Goal: Task Accomplishment & Management: Complete application form

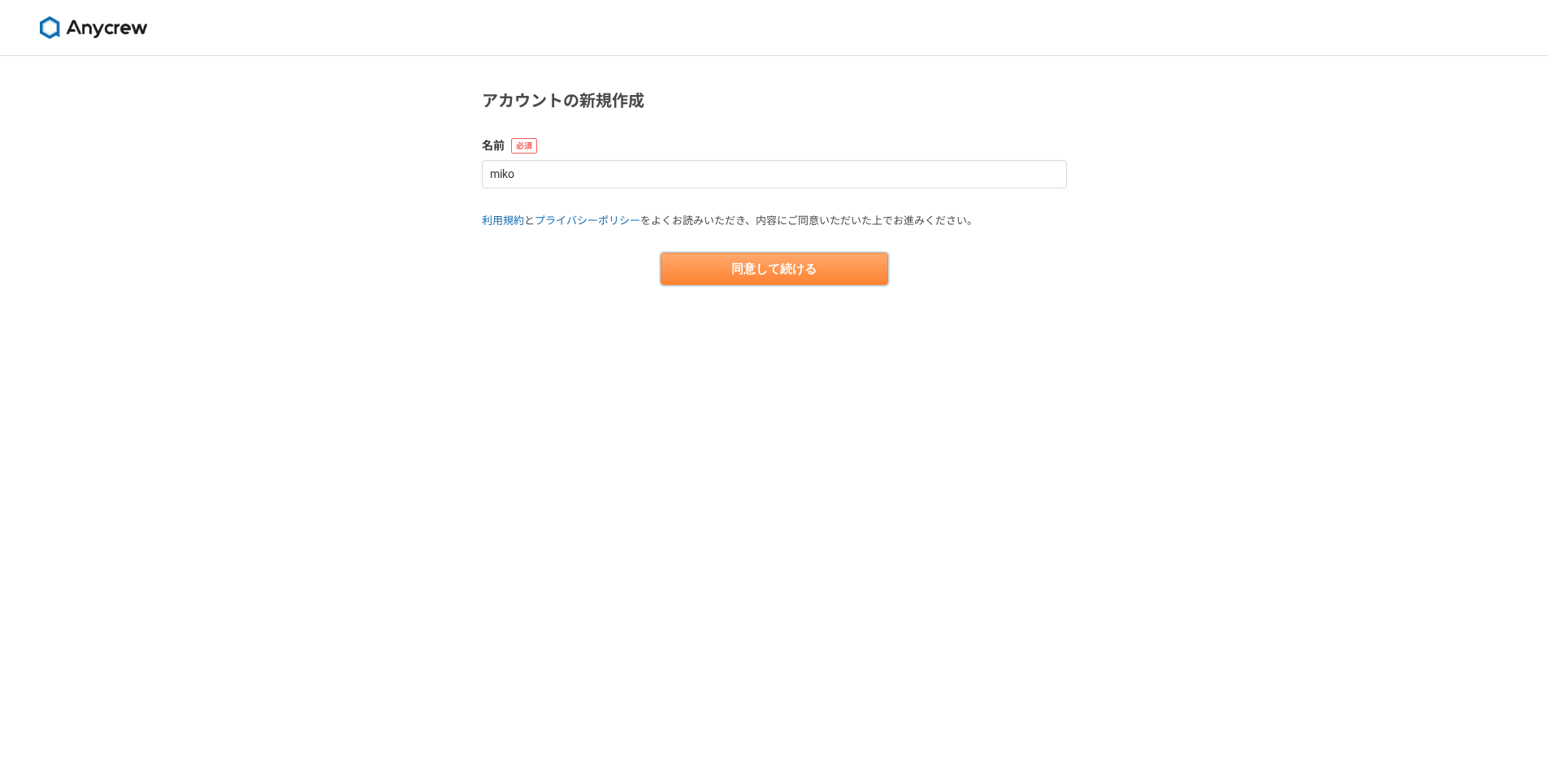
click at [835, 266] on button "同意して続ける" at bounding box center [774, 269] width 228 height 33
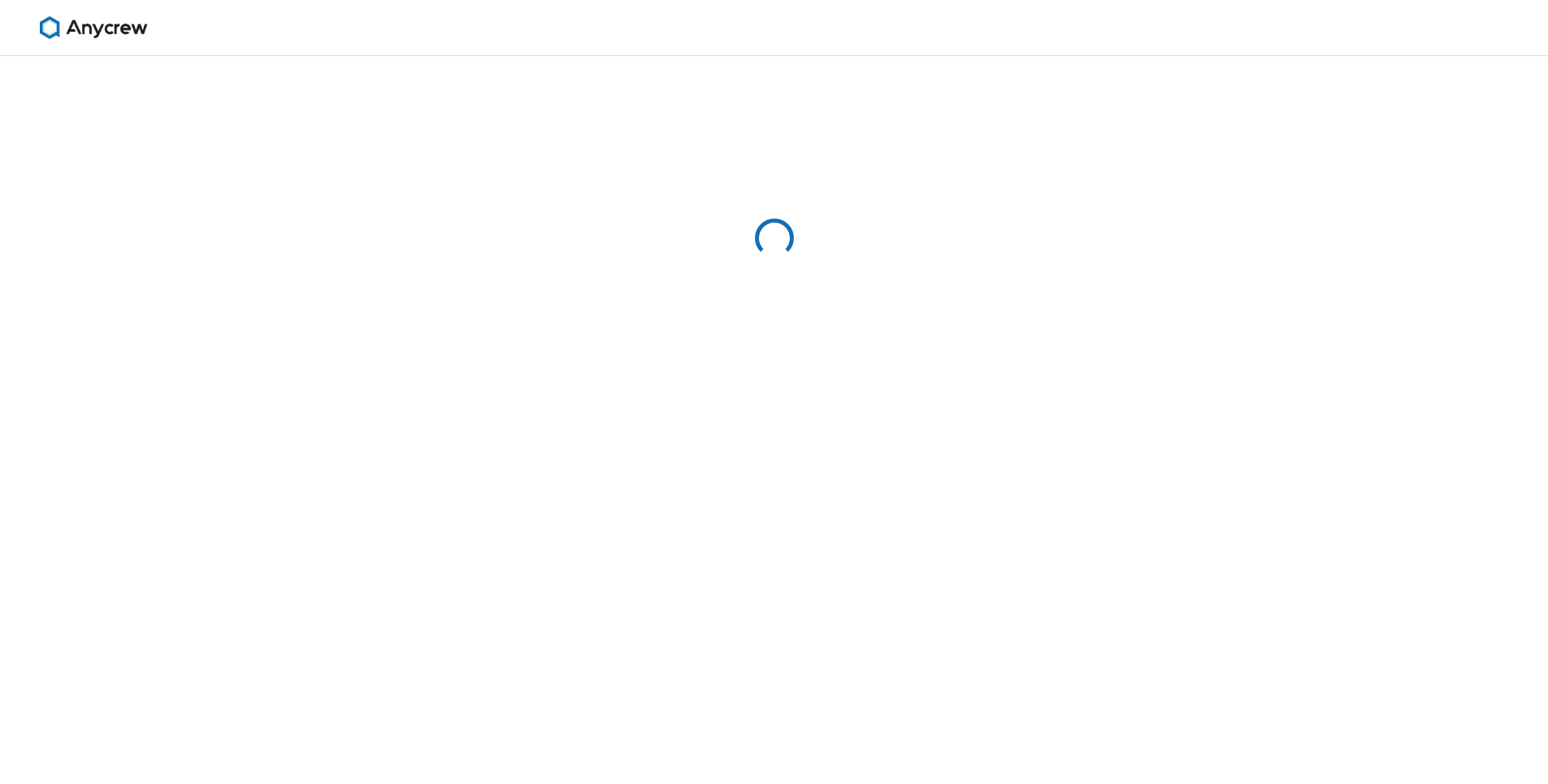
select select "13"
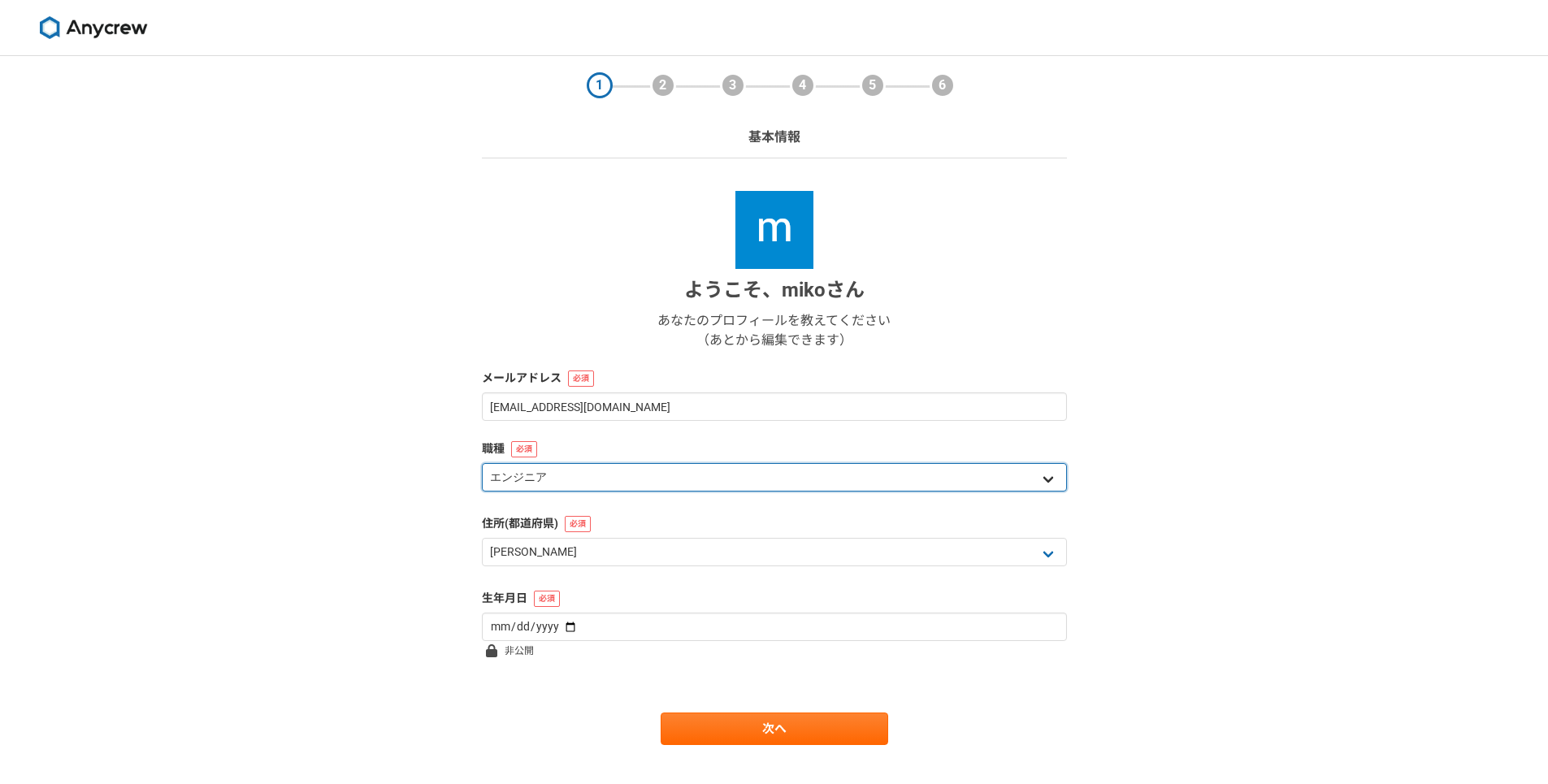
click at [1047, 483] on select "エンジニア デザイナー ライター 営業 マーケティング 企画・事業開発 バックオフィス その他" at bounding box center [774, 477] width 585 height 28
select select "7"
click at [482, 464] on select "エンジニア デザイナー ライター 営業 マーケティング 企画・事業開発 バックオフィス その他" at bounding box center [774, 477] width 585 height 28
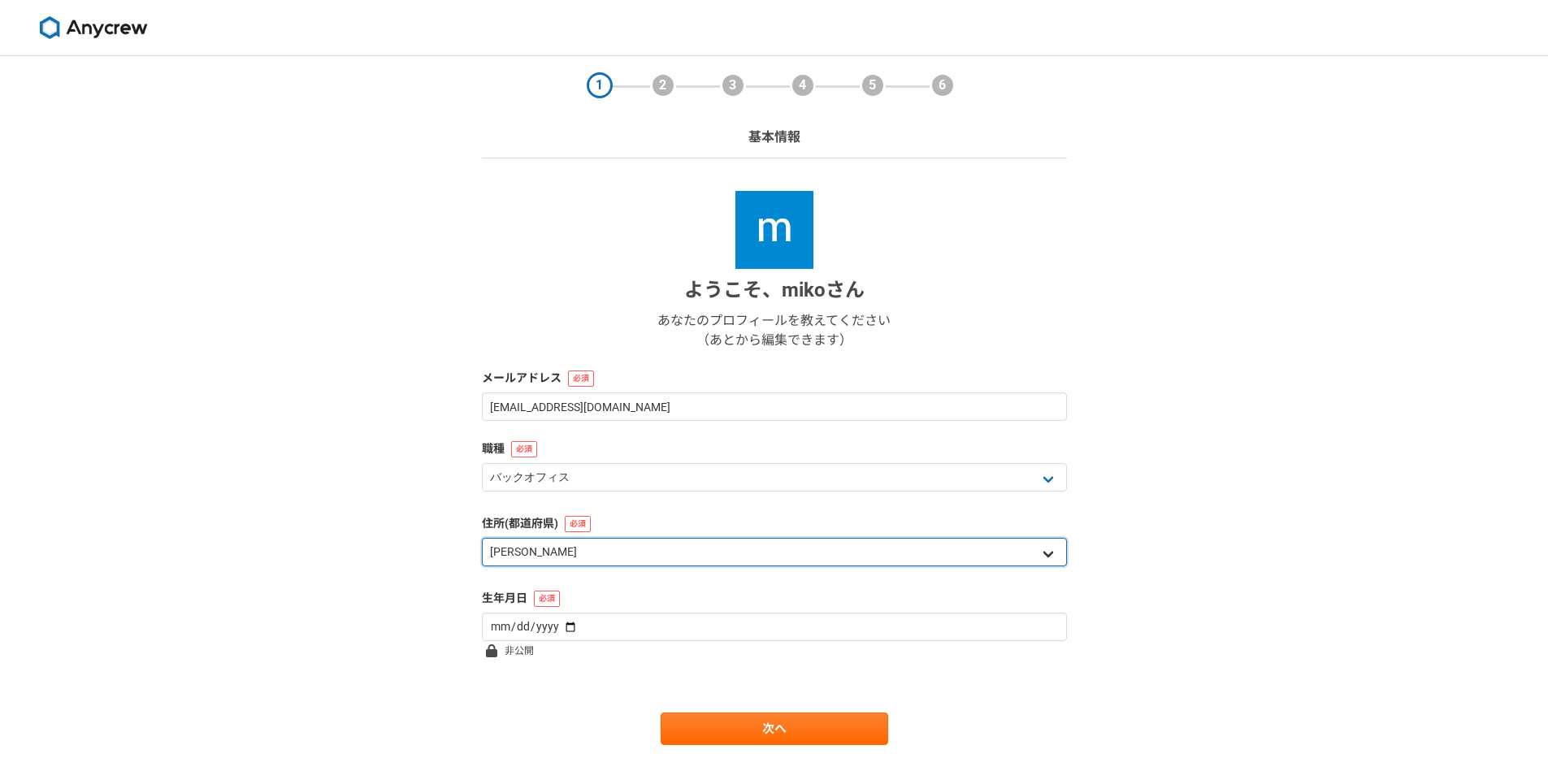
click at [1050, 544] on select "北海道 青森県 岩手県 宮城県 秋田県 山形県 福島県 茨城県 栃木県 群馬県 埼玉県 千葉県 東京都 神奈川県 新潟県 富山県 石川県 福井県 山梨県 長野…" at bounding box center [774, 551] width 585 height 28
select select "28"
click at [482, 538] on select "北海道 青森県 岩手県 宮城県 秋田県 山形県 福島県 茨城県 栃木県 群馬県 埼玉県 千葉県 東京都 神奈川県 新潟県 富山県 石川県 福井県 山梨県 長野…" at bounding box center [774, 551] width 585 height 28
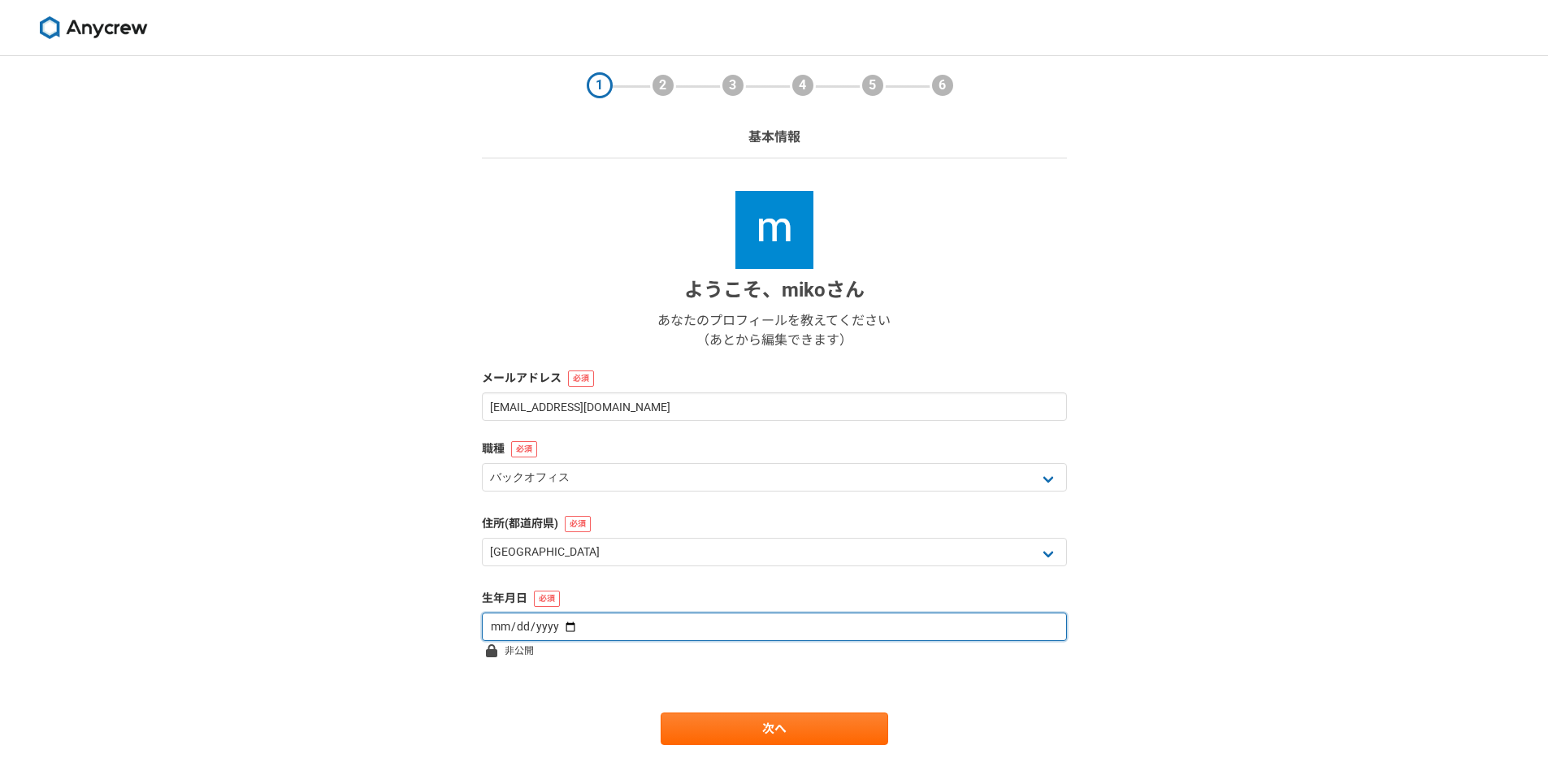
click at [693, 629] on input "date" at bounding box center [774, 626] width 585 height 28
click at [567, 628] on input "date" at bounding box center [774, 626] width 585 height 28
type input "1975-05-10"
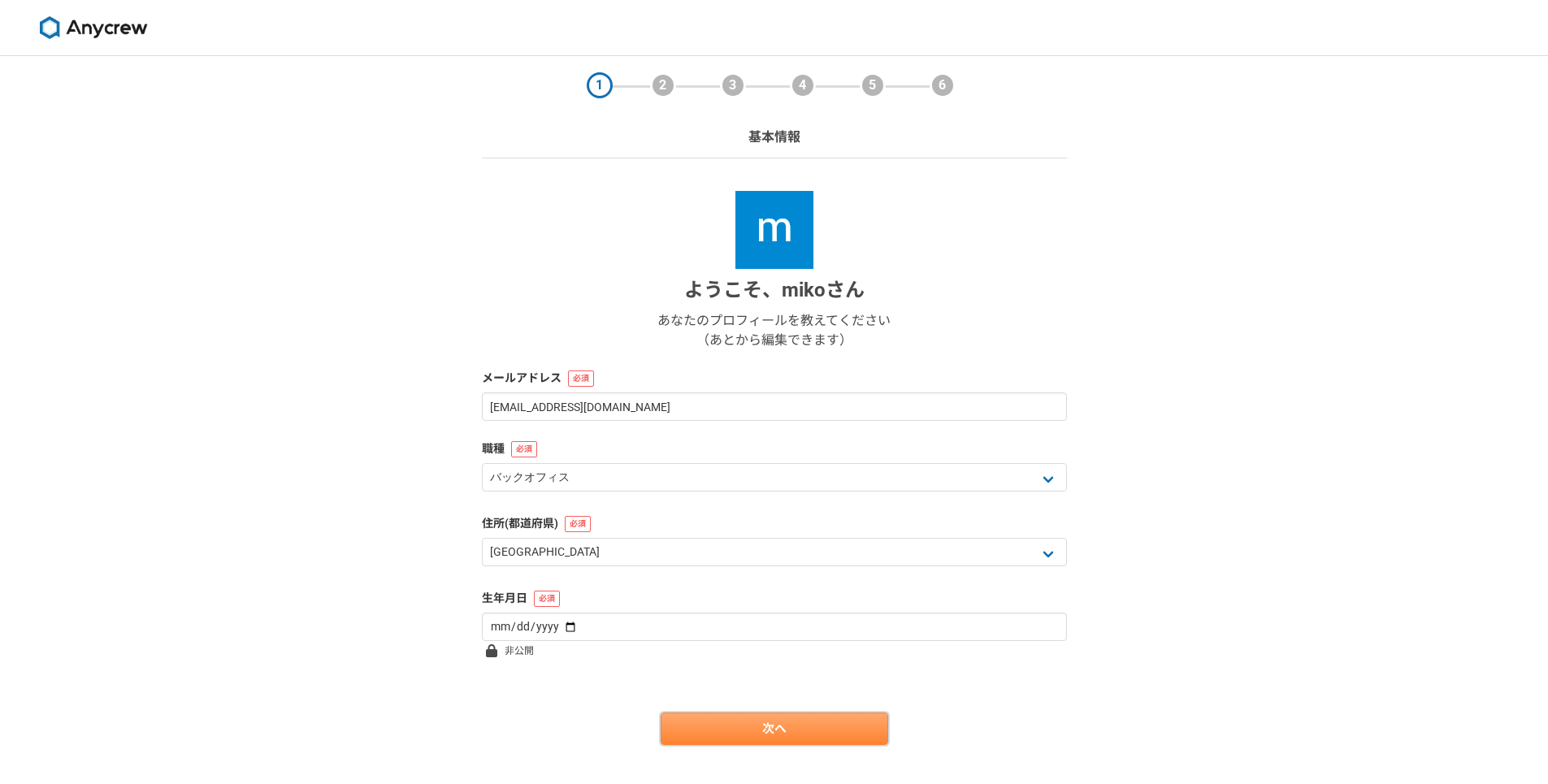
click at [855, 733] on link "次へ" at bounding box center [774, 729] width 228 height 33
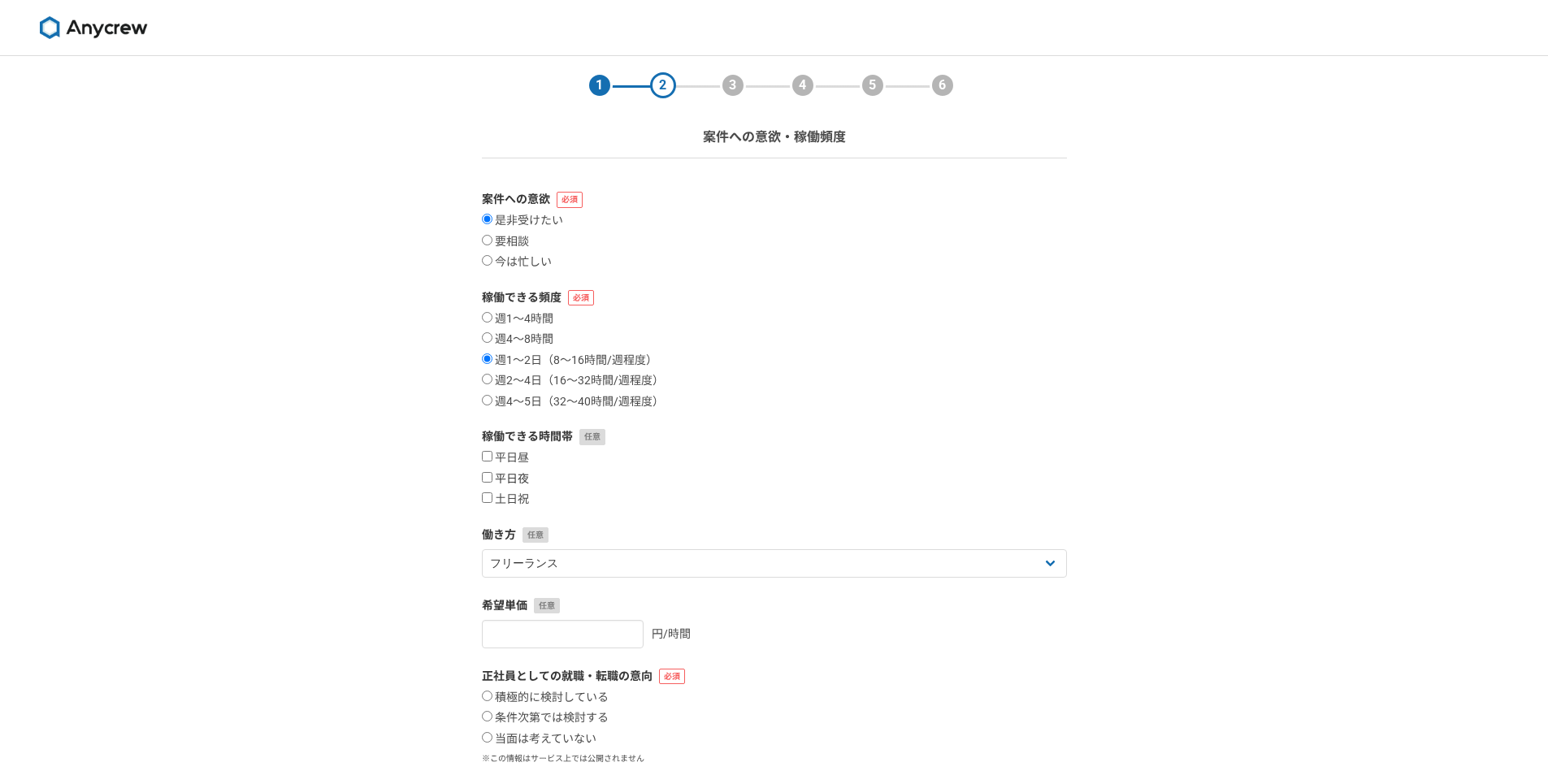
click at [487, 477] on input "平日夜" at bounding box center [487, 477] width 11 height 11
checkbox input "true"
click at [487, 496] on input "土日祝" at bounding box center [487, 497] width 11 height 11
checkbox input "true"
click at [1013, 565] on select "フリーランス 副業 その他" at bounding box center [774, 563] width 585 height 28
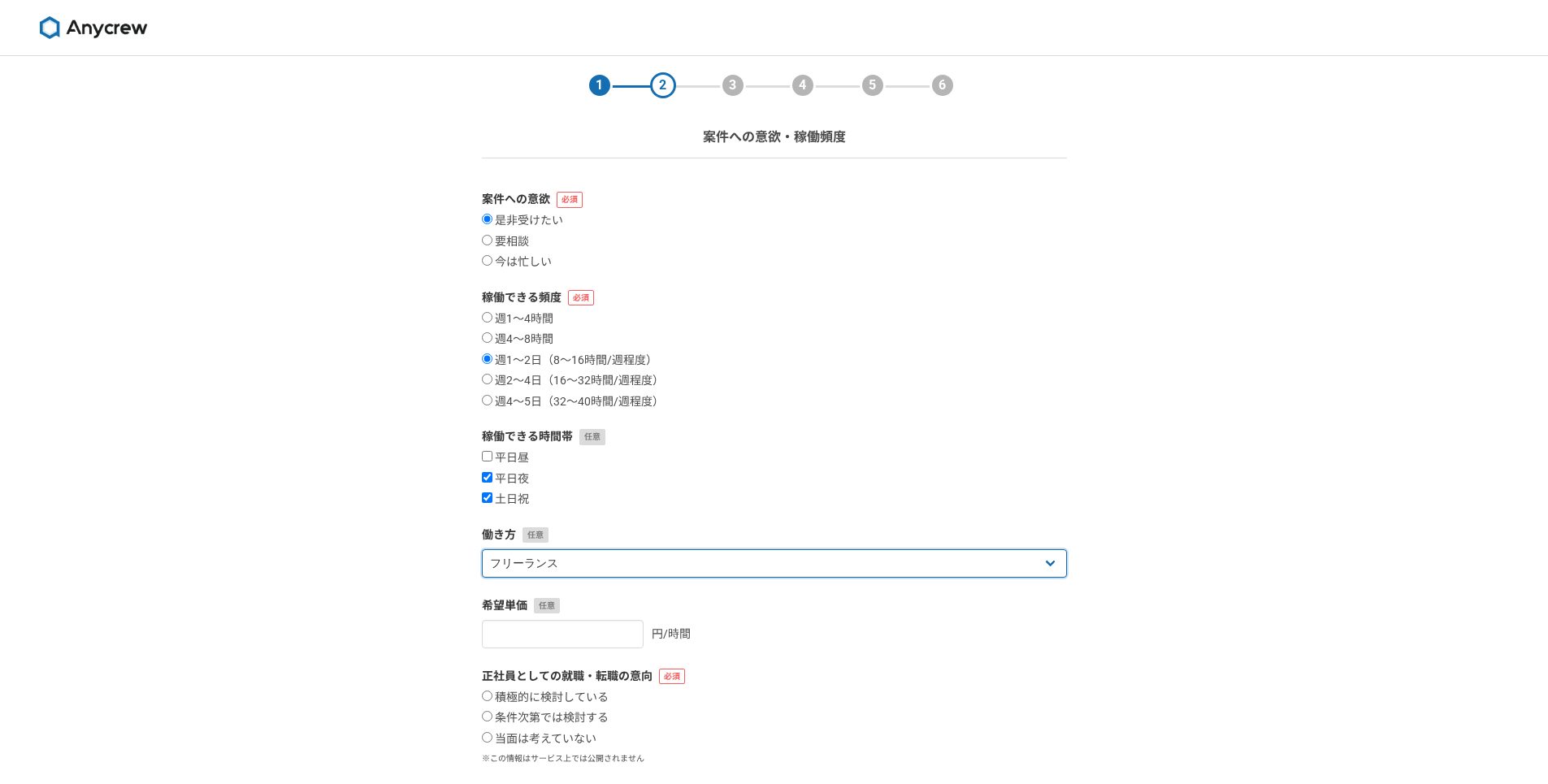
select select "sidejob"
click at [482, 549] on select "フリーランス 副業 その他" at bounding box center [774, 563] width 585 height 28
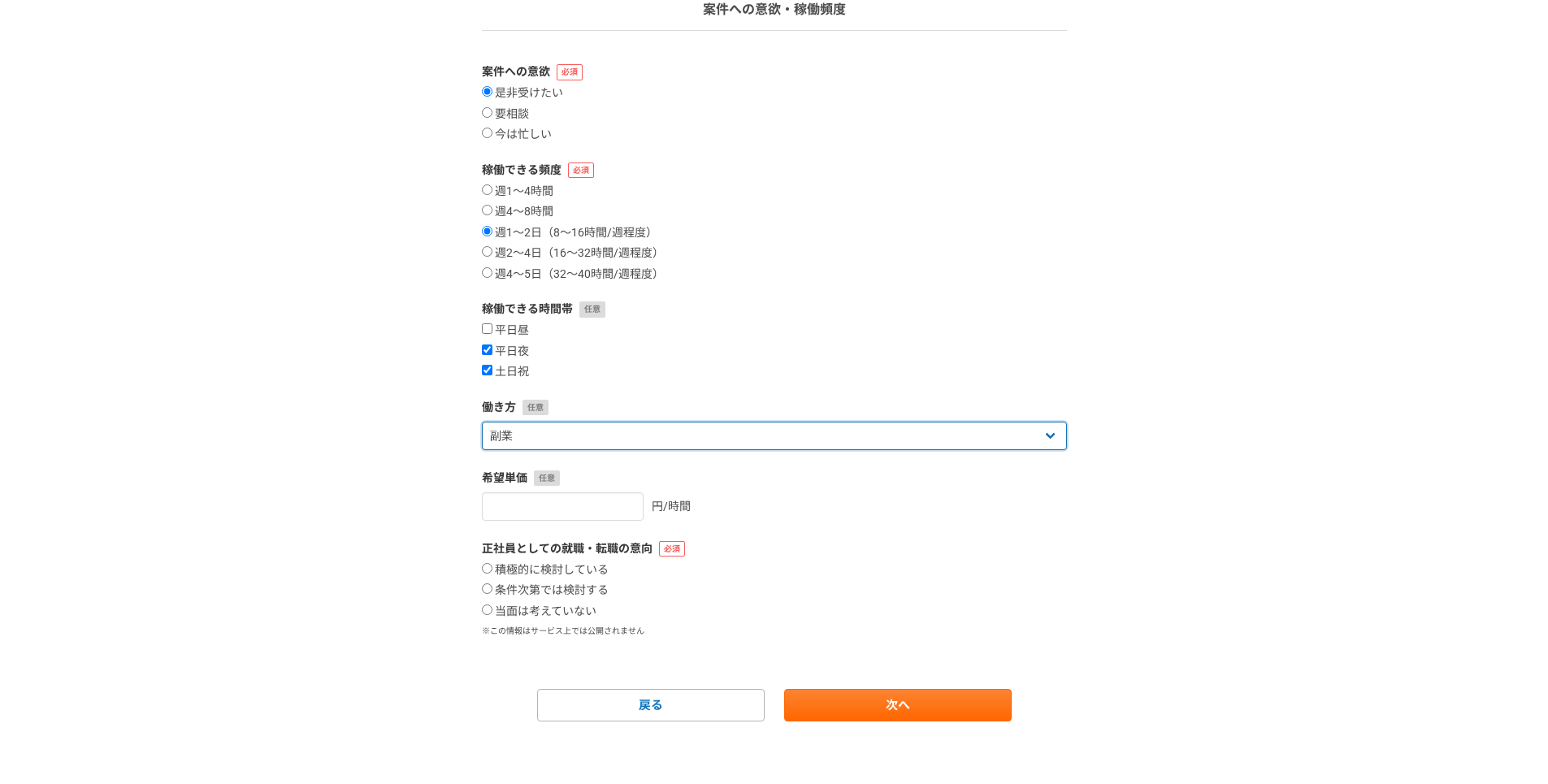
scroll to position [130, 0]
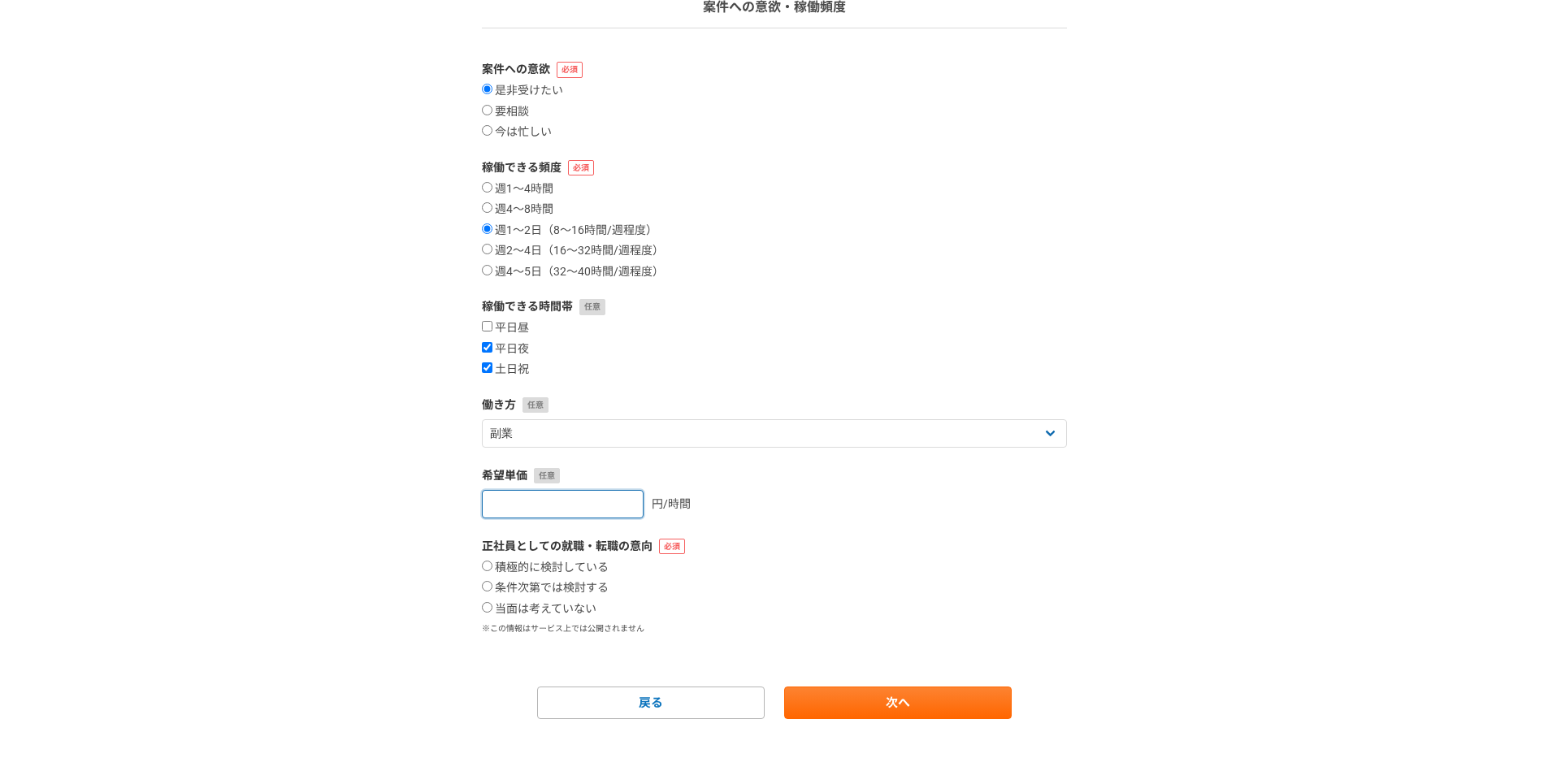
click at [566, 504] on input "number" at bounding box center [563, 503] width 162 height 28
click at [617, 502] on input "1" at bounding box center [563, 503] width 162 height 28
type input "1000"
click at [487, 590] on input "条件次第では検討する" at bounding box center [487, 586] width 11 height 11
radio input "true"
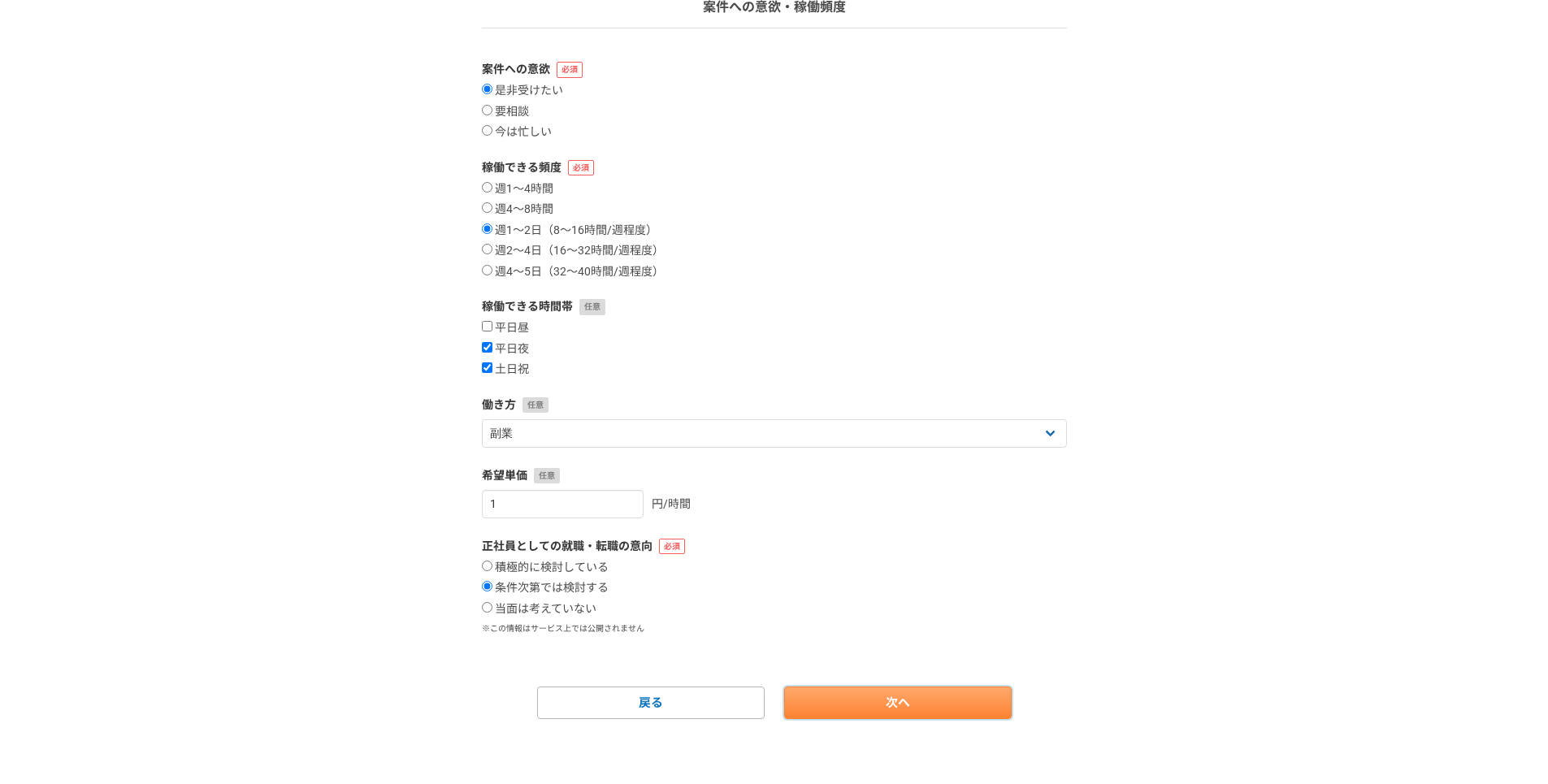
click at [869, 695] on link "次へ" at bounding box center [898, 703] width 228 height 33
select select
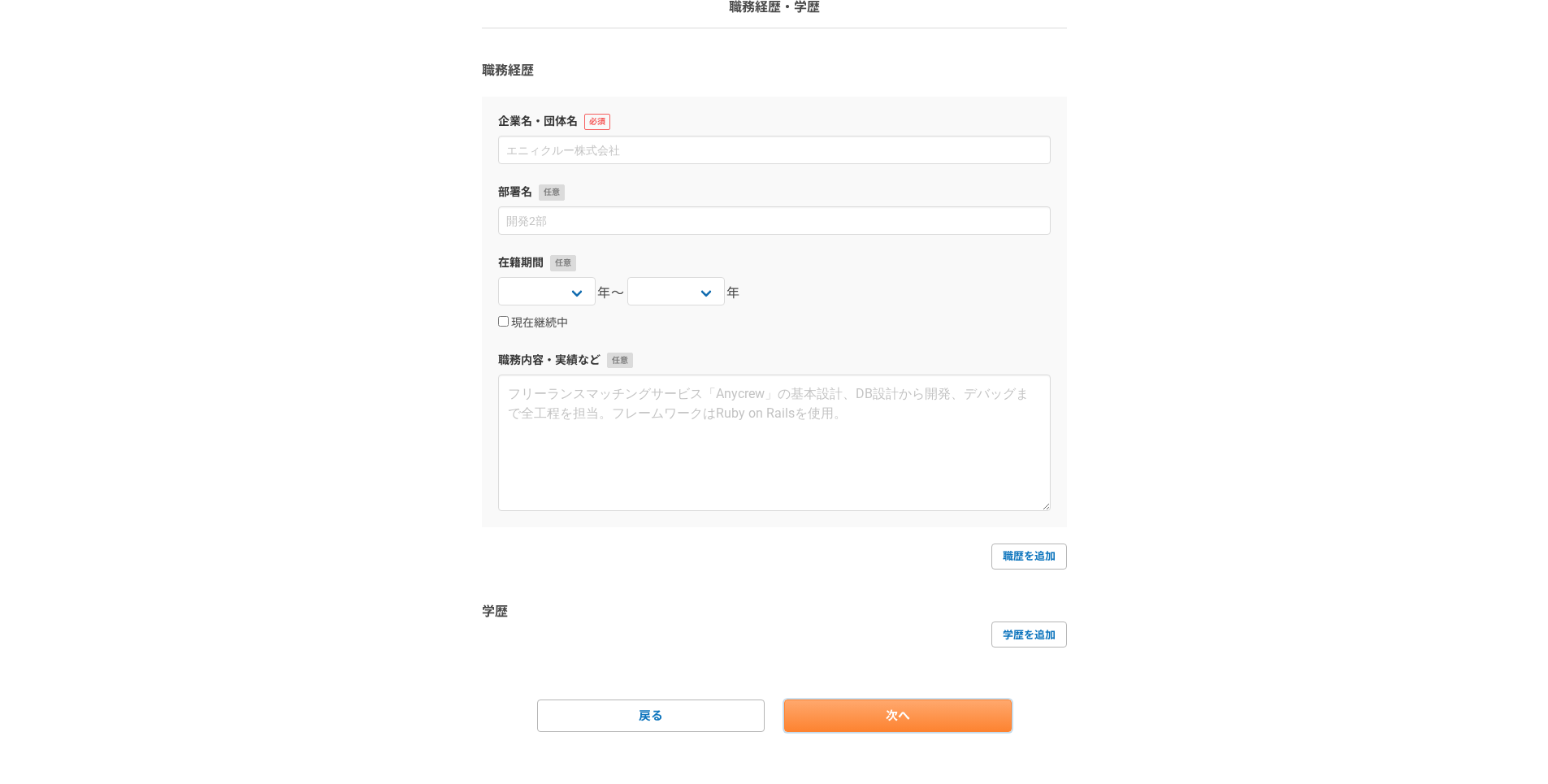
scroll to position [0, 0]
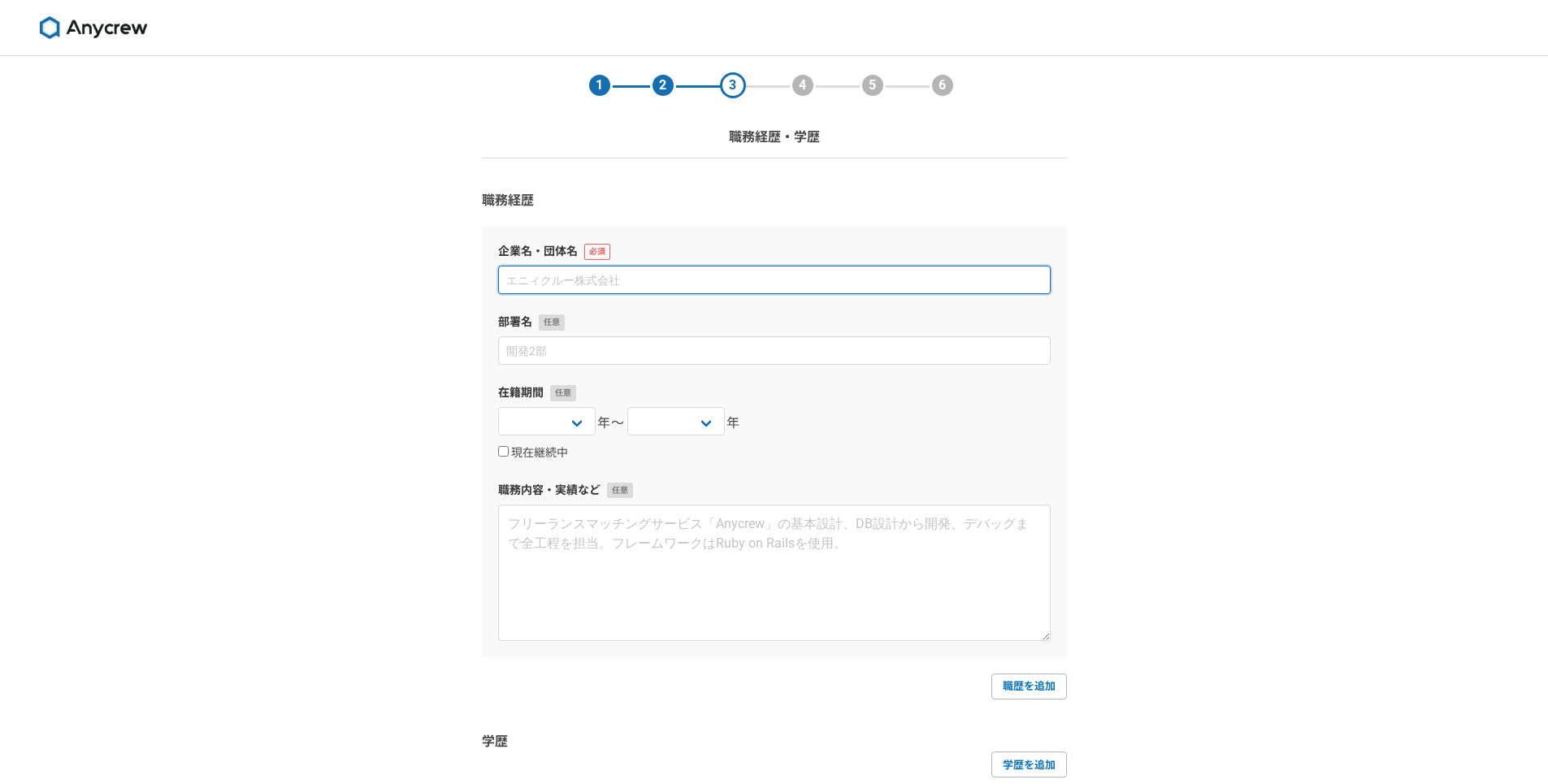
click at [687, 284] on input at bounding box center [774, 280] width 552 height 28
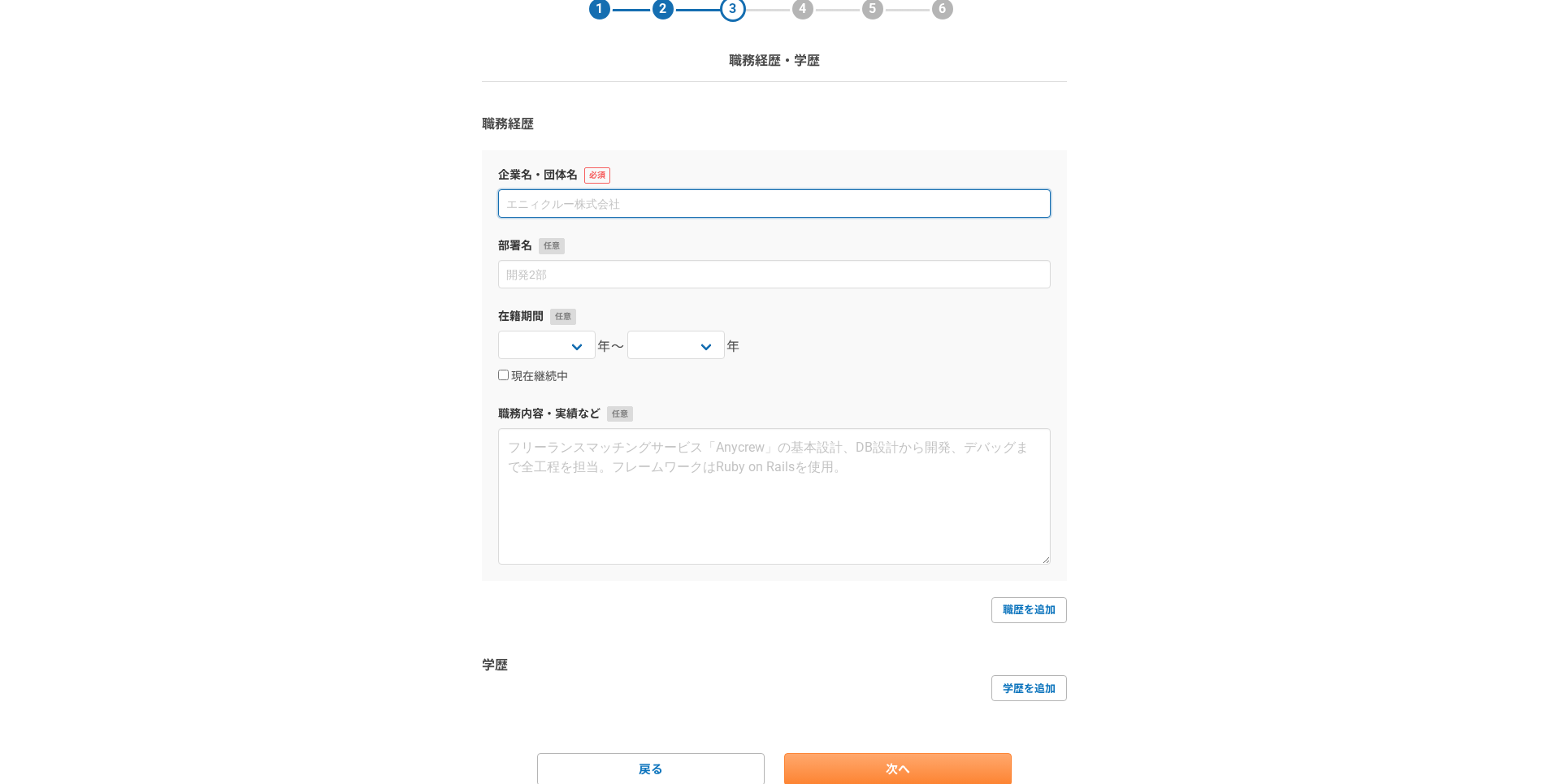
scroll to position [143, 0]
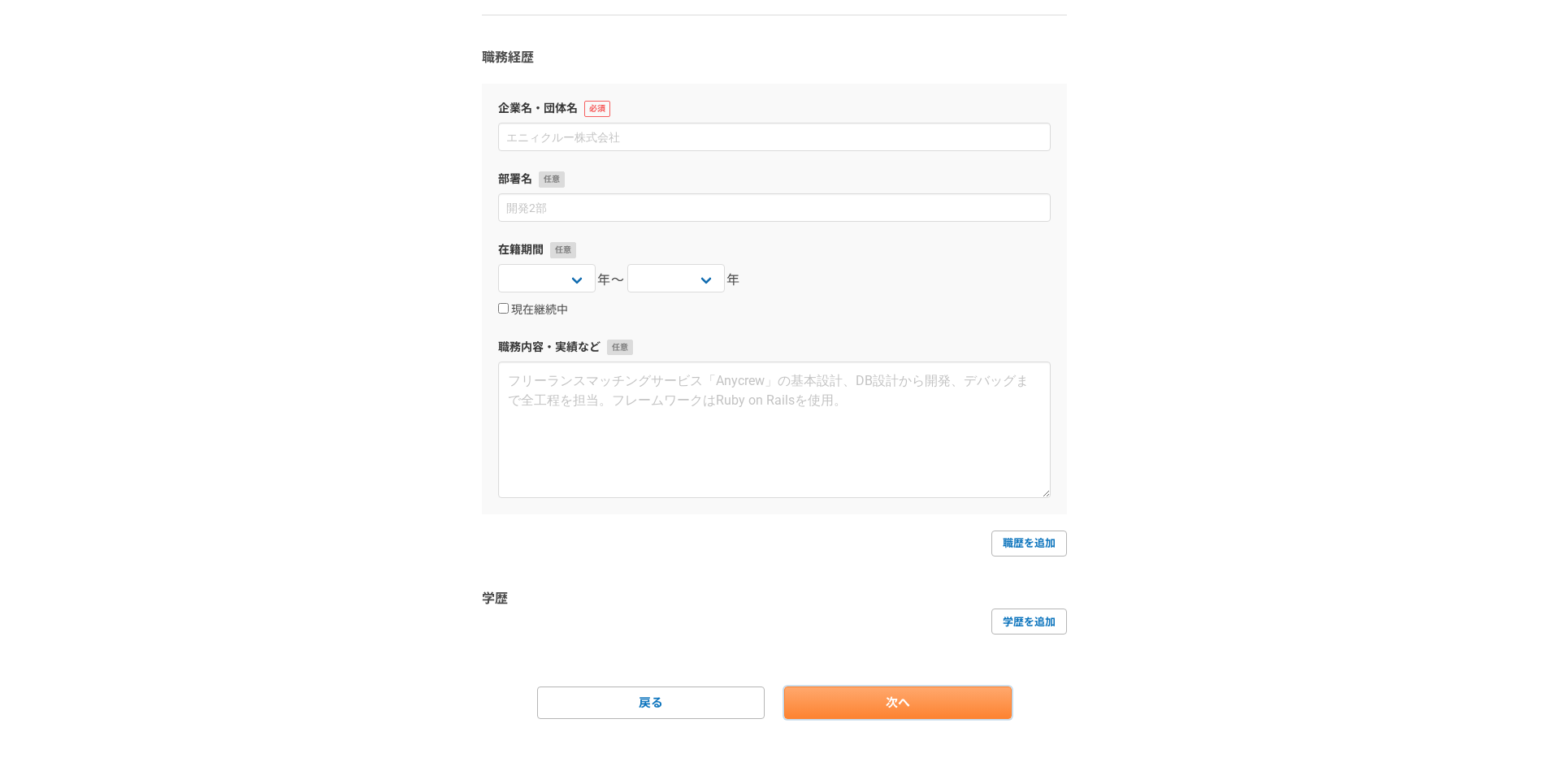
click at [979, 708] on link "次へ" at bounding box center [898, 703] width 228 height 33
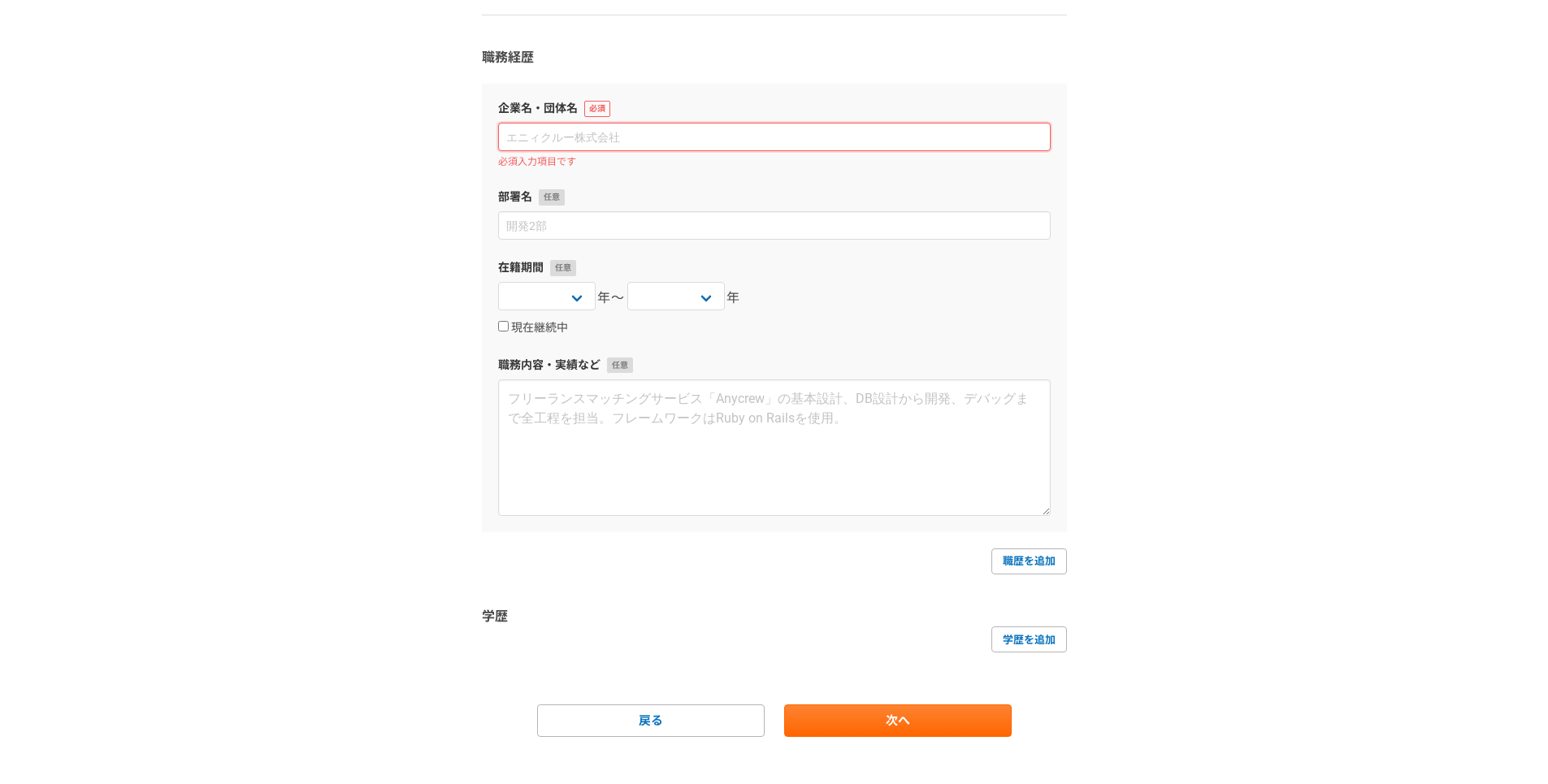
click at [648, 131] on input at bounding box center [774, 137] width 552 height 28
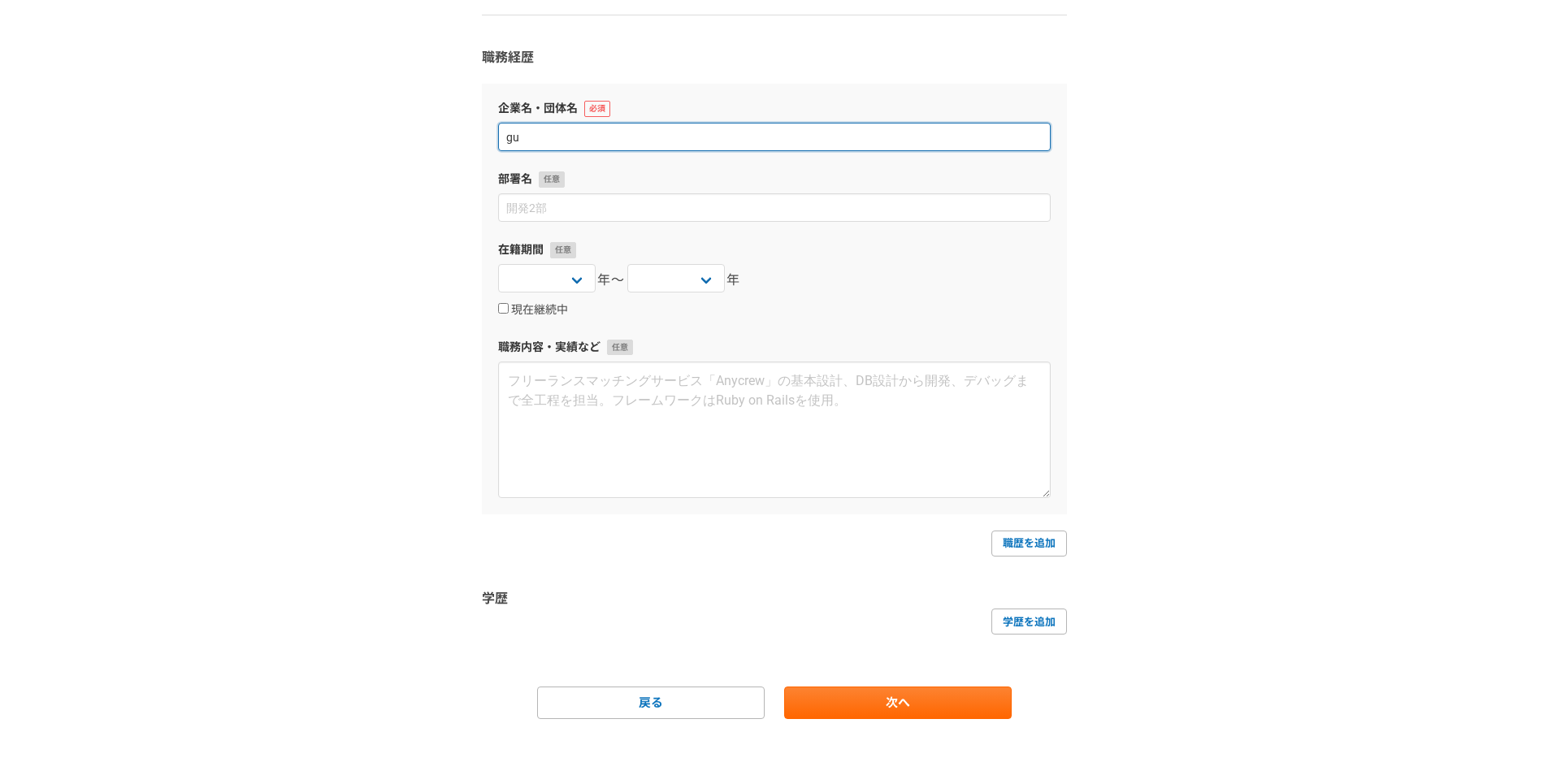
type input "g"
type input "m"
type input "[PERSON_NAME]建設株式会社"
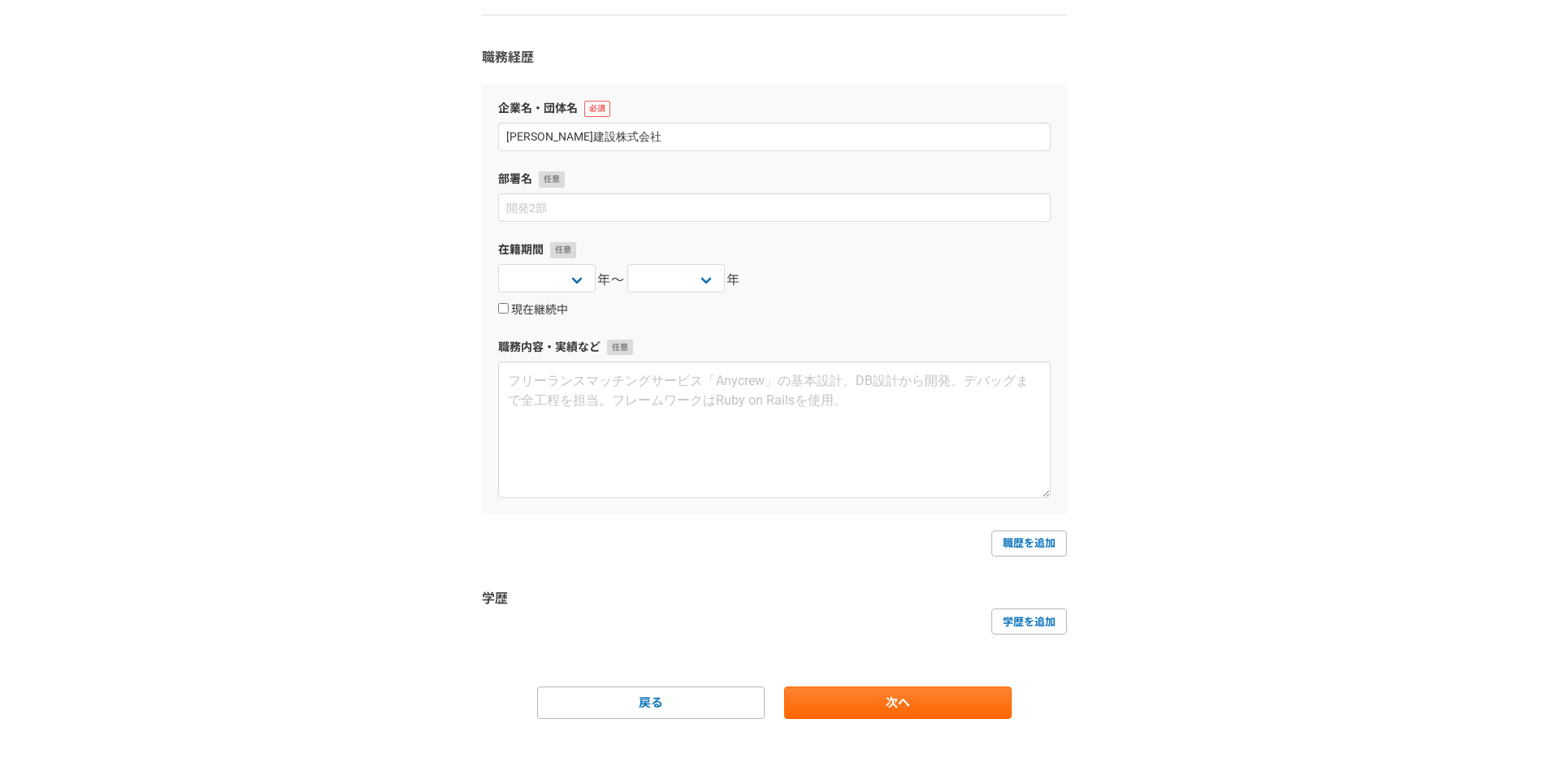
click at [508, 311] on label "現在継続中" at bounding box center [533, 311] width 70 height 15
click at [504, 311] on input "現在継続中" at bounding box center [503, 308] width 11 height 11
checkbox input "true"
click at [581, 284] on select "2025 2024 2023 2022 2021 2020 2019 2018 2017 2016 2015 2014 2013 2012 2011 2010…" at bounding box center [547, 278] width 98 height 28
select select "2018"
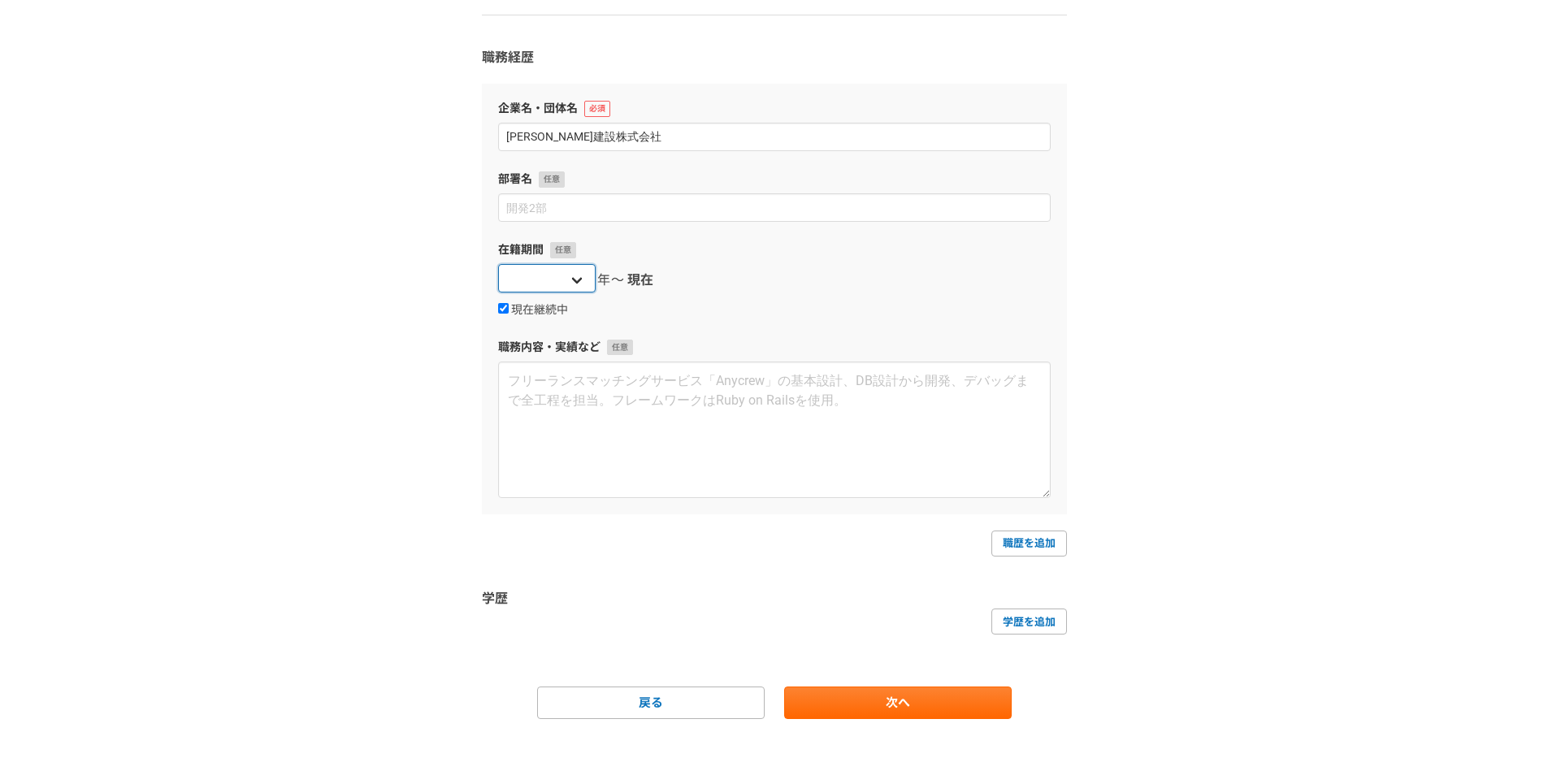
click at [498, 264] on select "2025 2024 2023 2022 2021 2020 2019 2018 2017 2016 2015 2014 2013 2012 2011 2010…" at bounding box center [547, 278] width 98 height 28
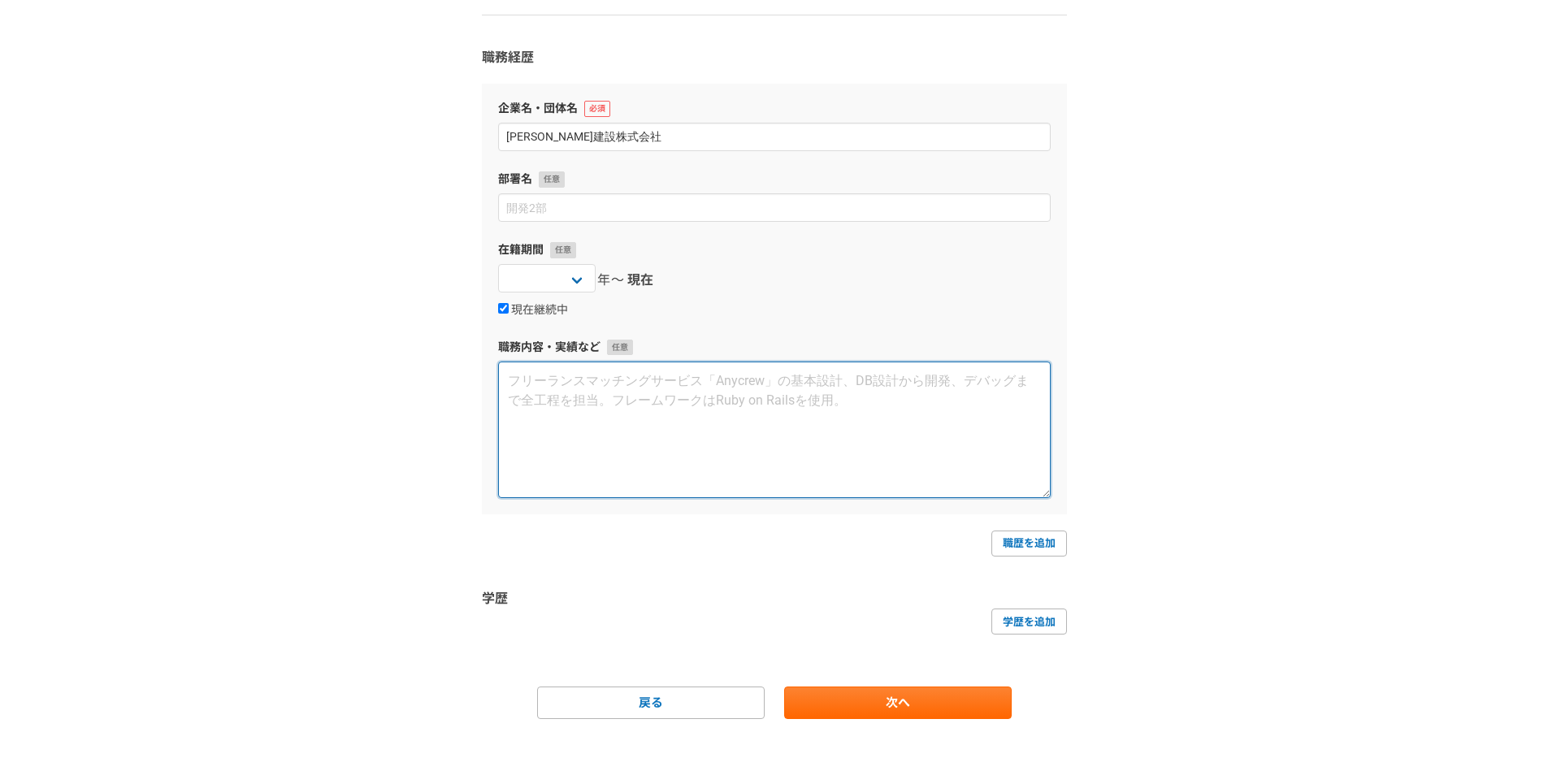
click at [725, 395] on textarea at bounding box center [774, 430] width 552 height 137
paste textarea "プロフィールをご覧いただきありがとうございます。兵庫県在住のmikuと申します。 ⁡ 現在は経理事務の仕事をしながら、これから本格的に在宅ワークに取り組んでい…"
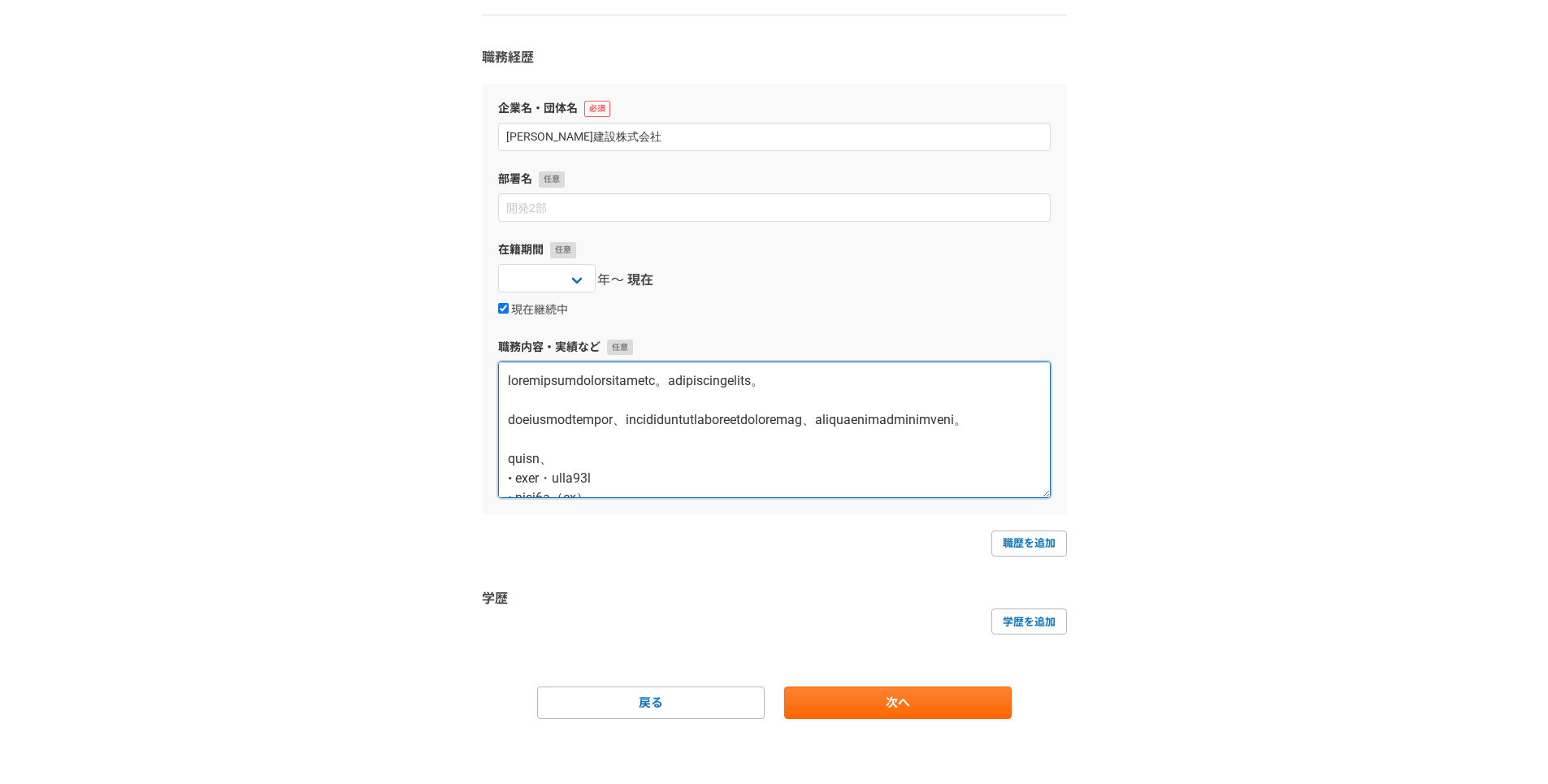
scroll to position [613, 0]
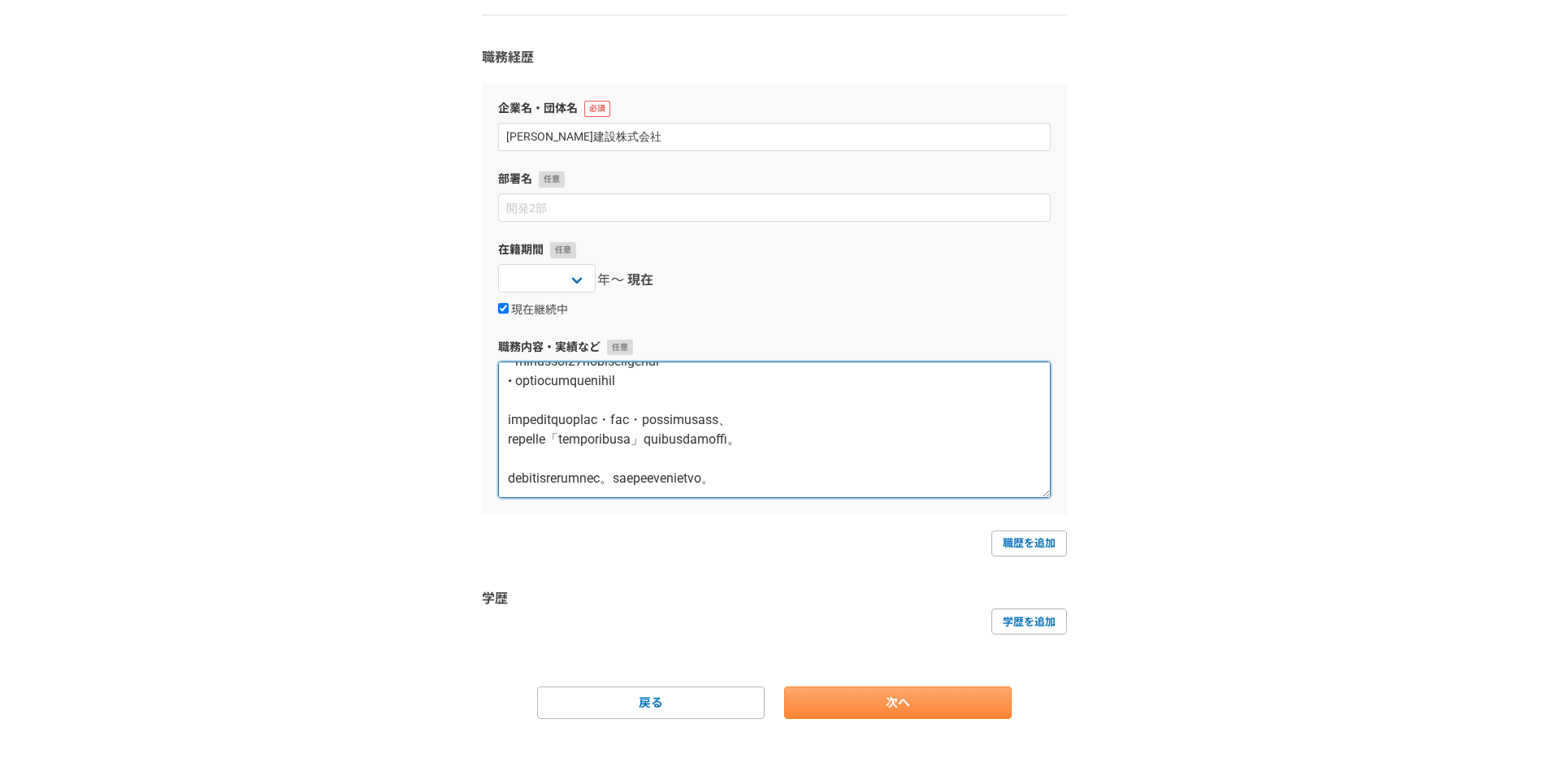
type textarea "プロフィールをご覧いただきありがとうございます。兵庫県在住のmikuと申します。 ⁡ 現在は経理事務の仕事をしながら、これから本格的に在宅ワークに取り組んでい…"
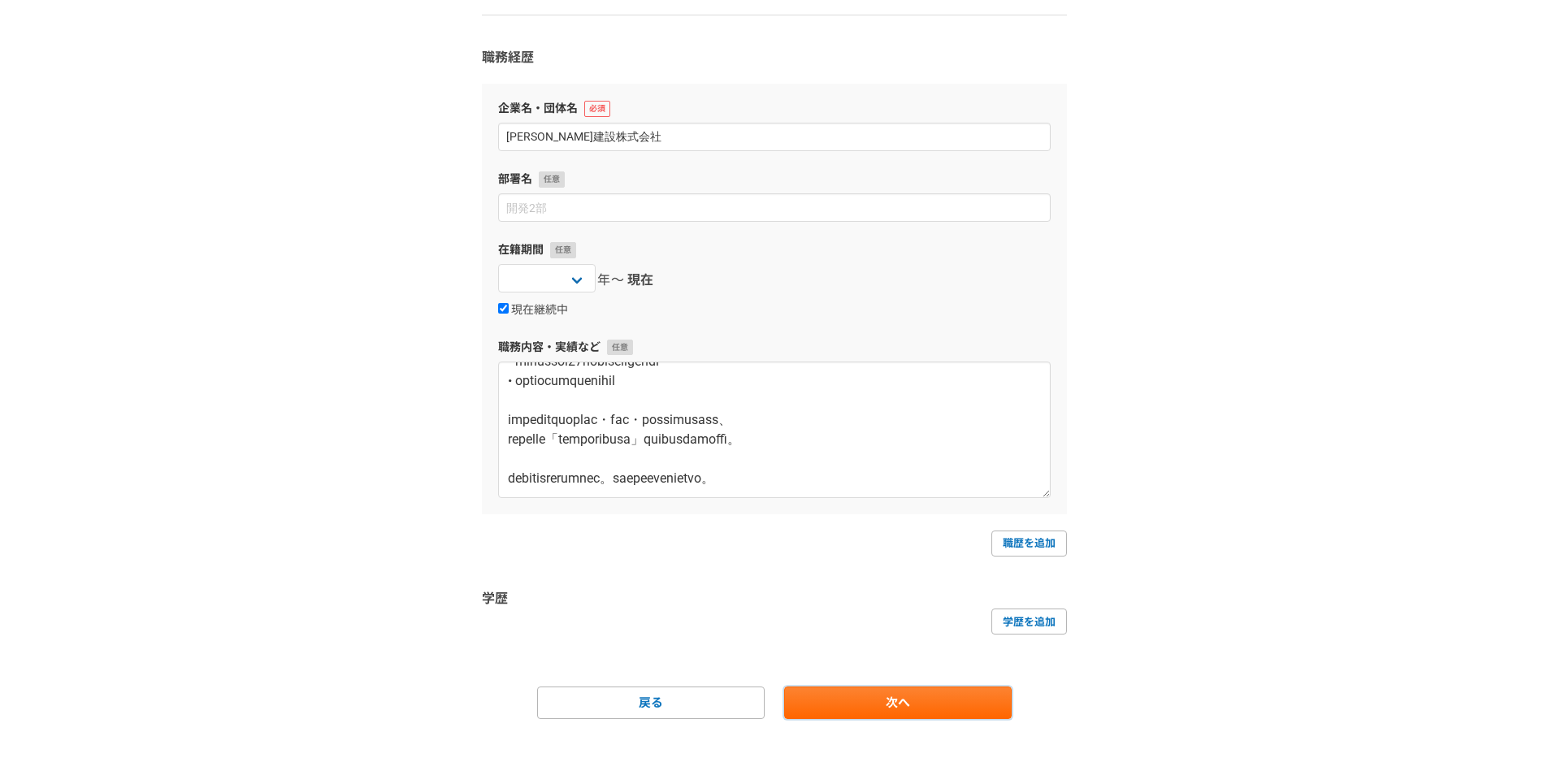
drag, startPoint x: 1001, startPoint y: 687, endPoint x: 975, endPoint y: 695, distance: 27.2
click at [998, 688] on link "次へ" at bounding box center [898, 703] width 228 height 33
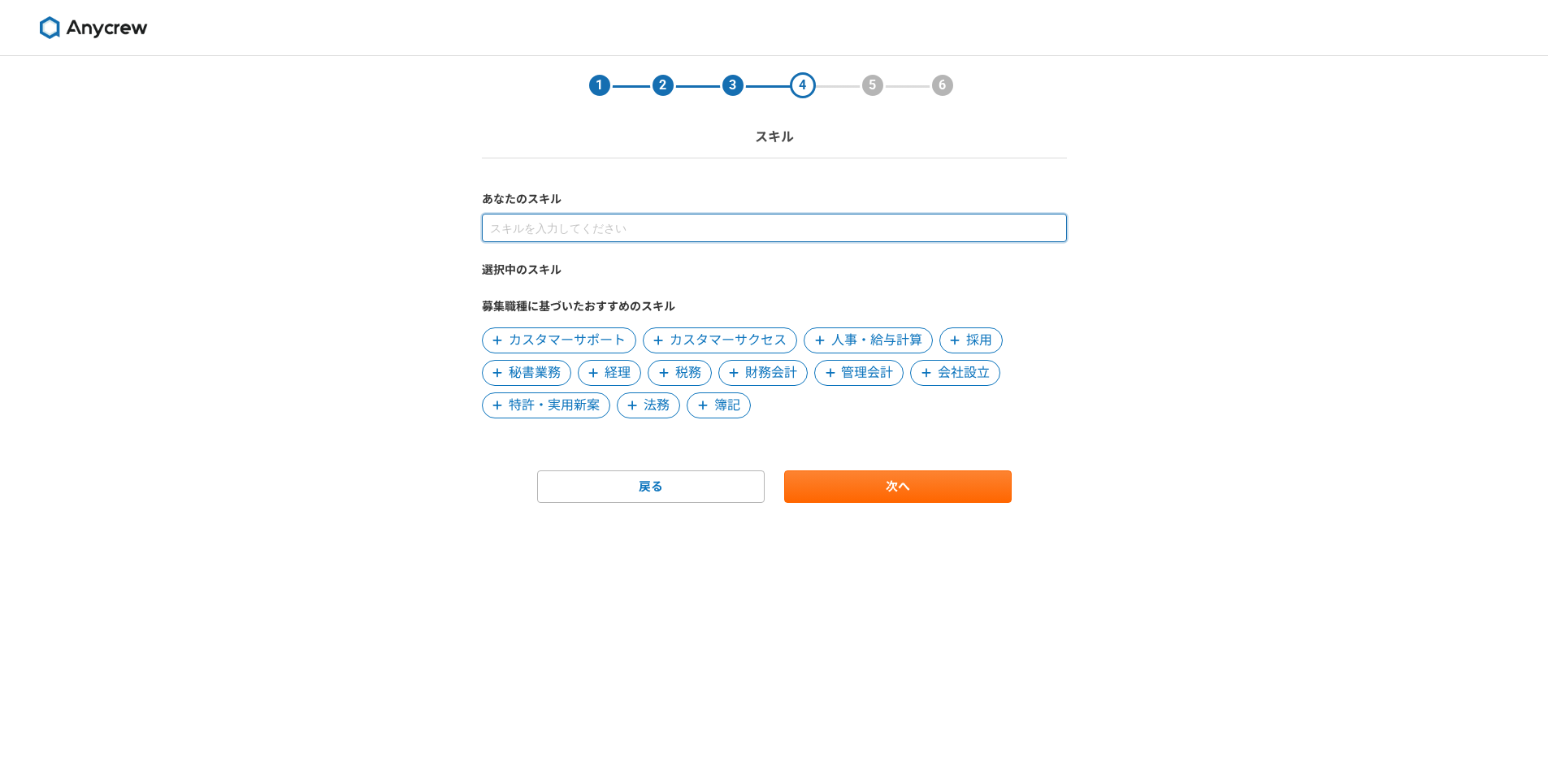
click at [591, 229] on input at bounding box center [774, 228] width 585 height 28
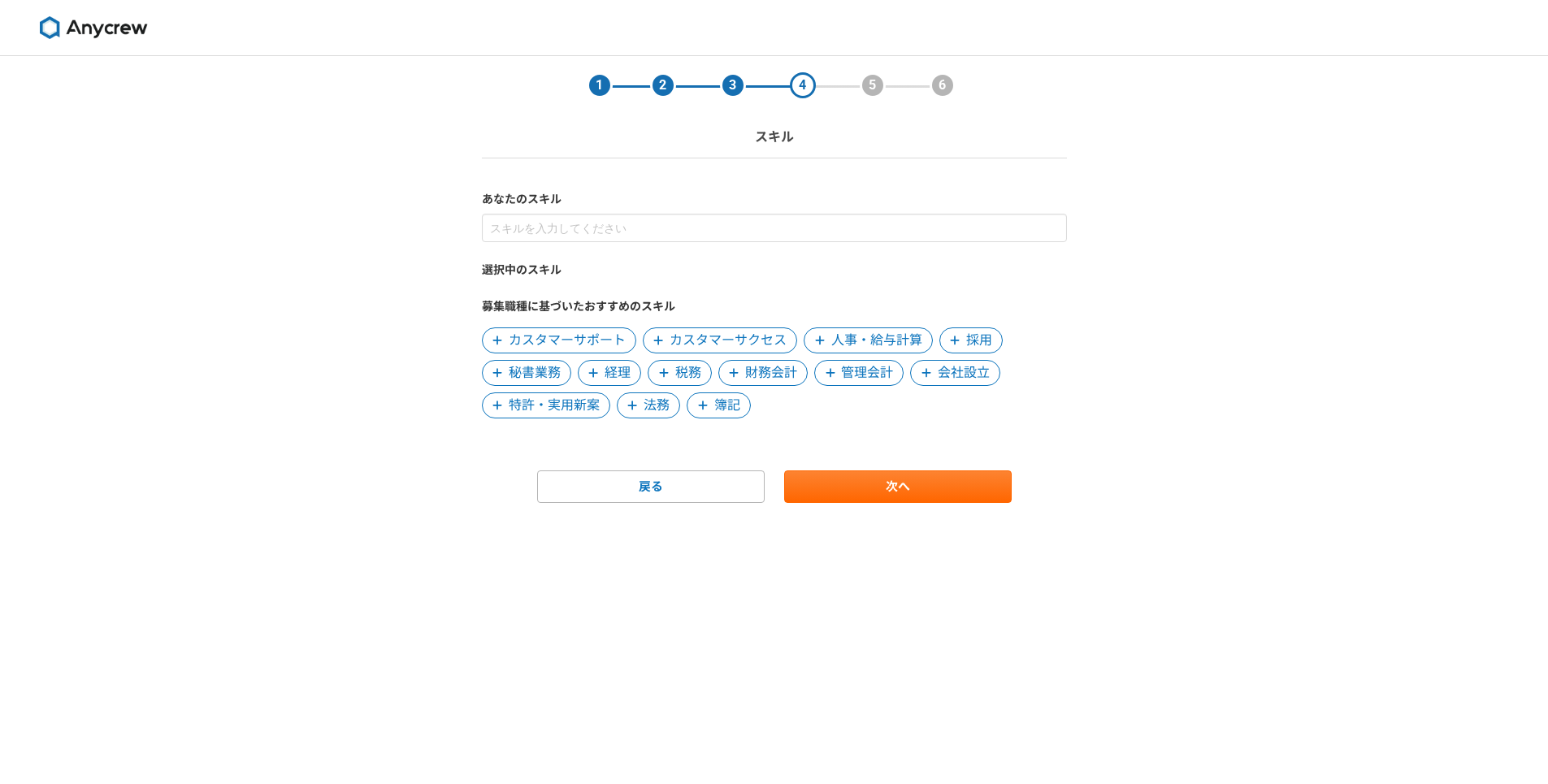
click at [585, 341] on span "カスタマーサポート" at bounding box center [567, 341] width 117 height 20
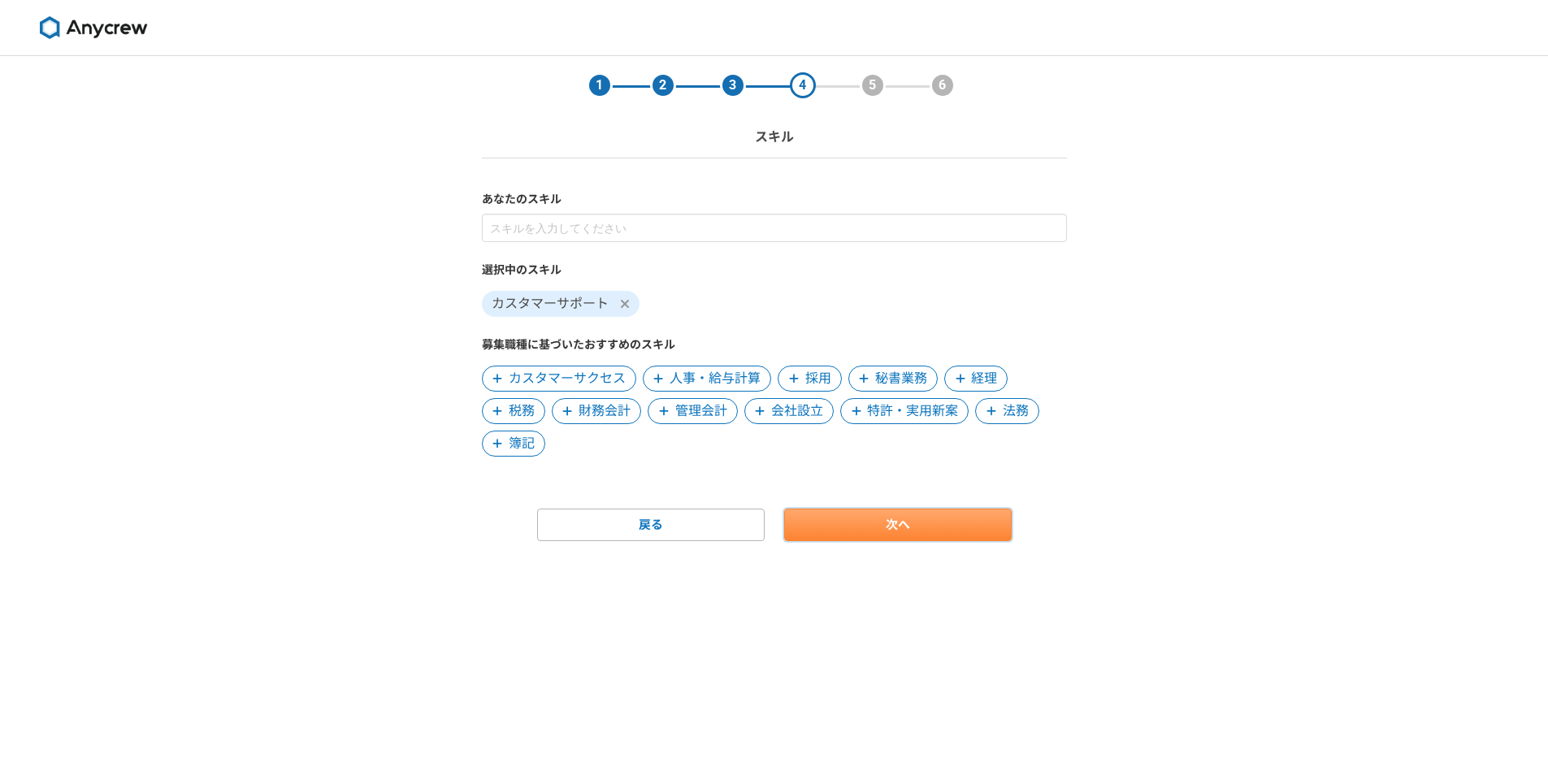
click at [861, 530] on link "次へ" at bounding box center [898, 525] width 228 height 33
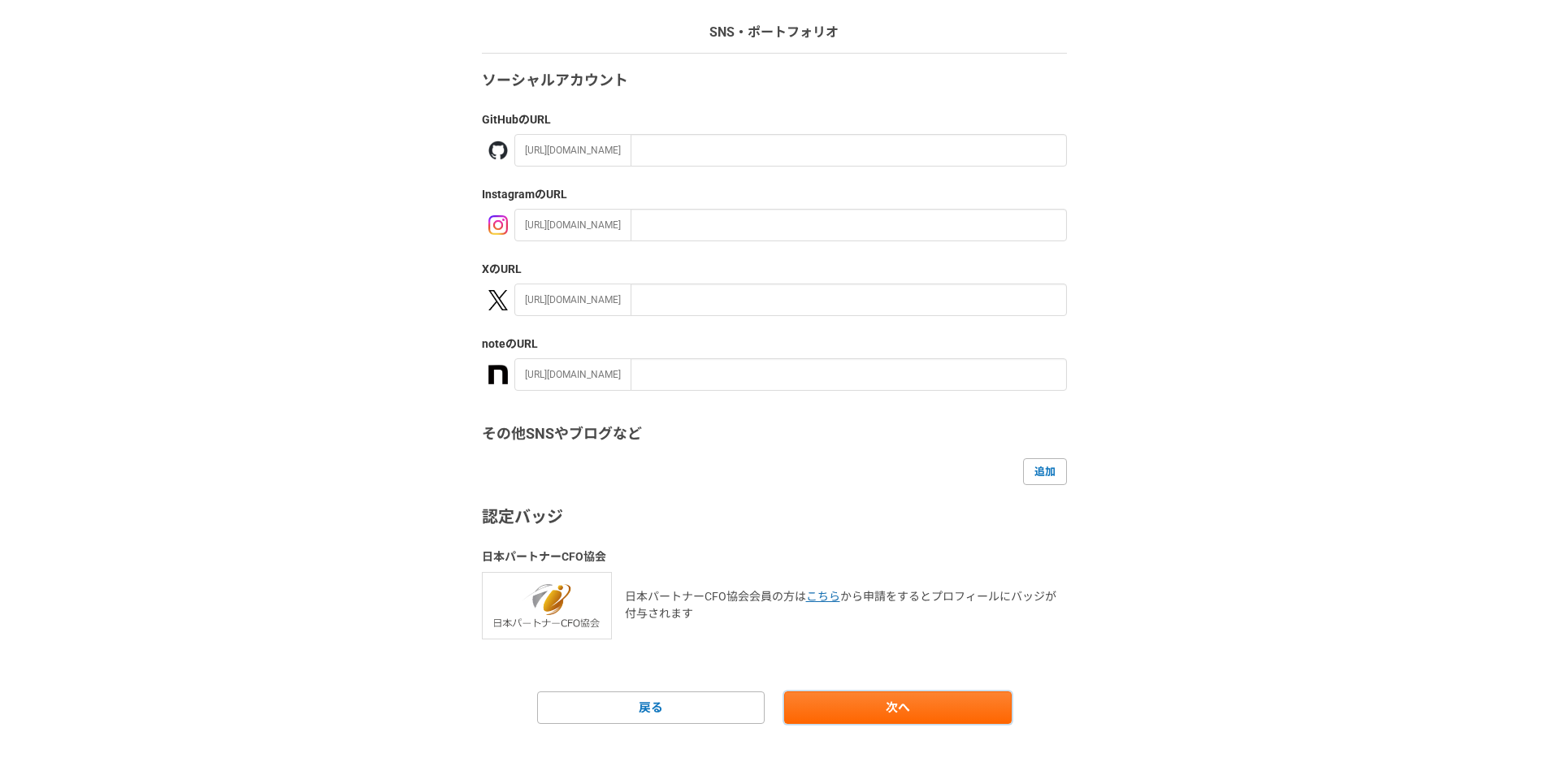
scroll to position [110, 0]
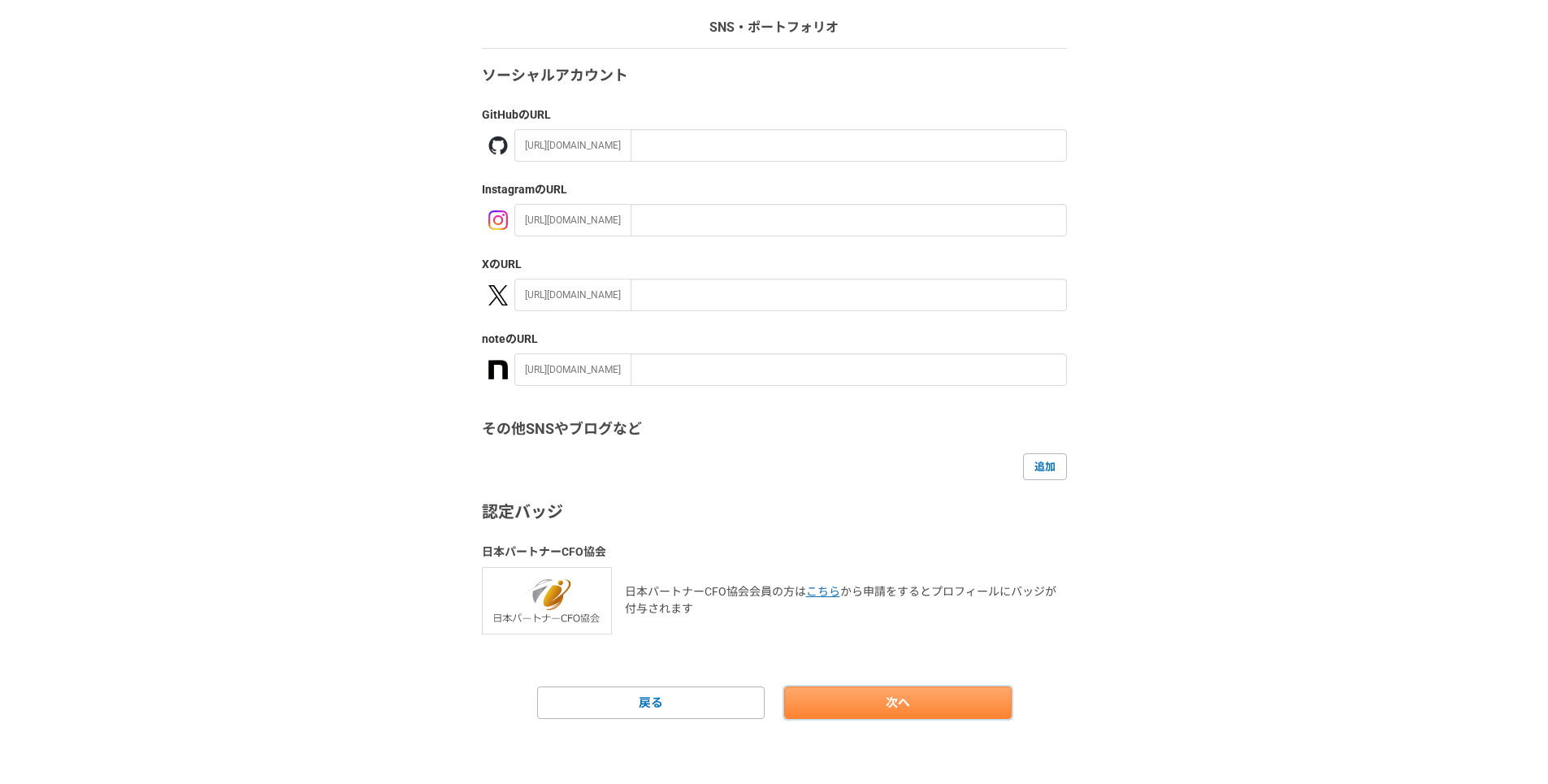
click at [920, 708] on link "次へ" at bounding box center [898, 703] width 228 height 33
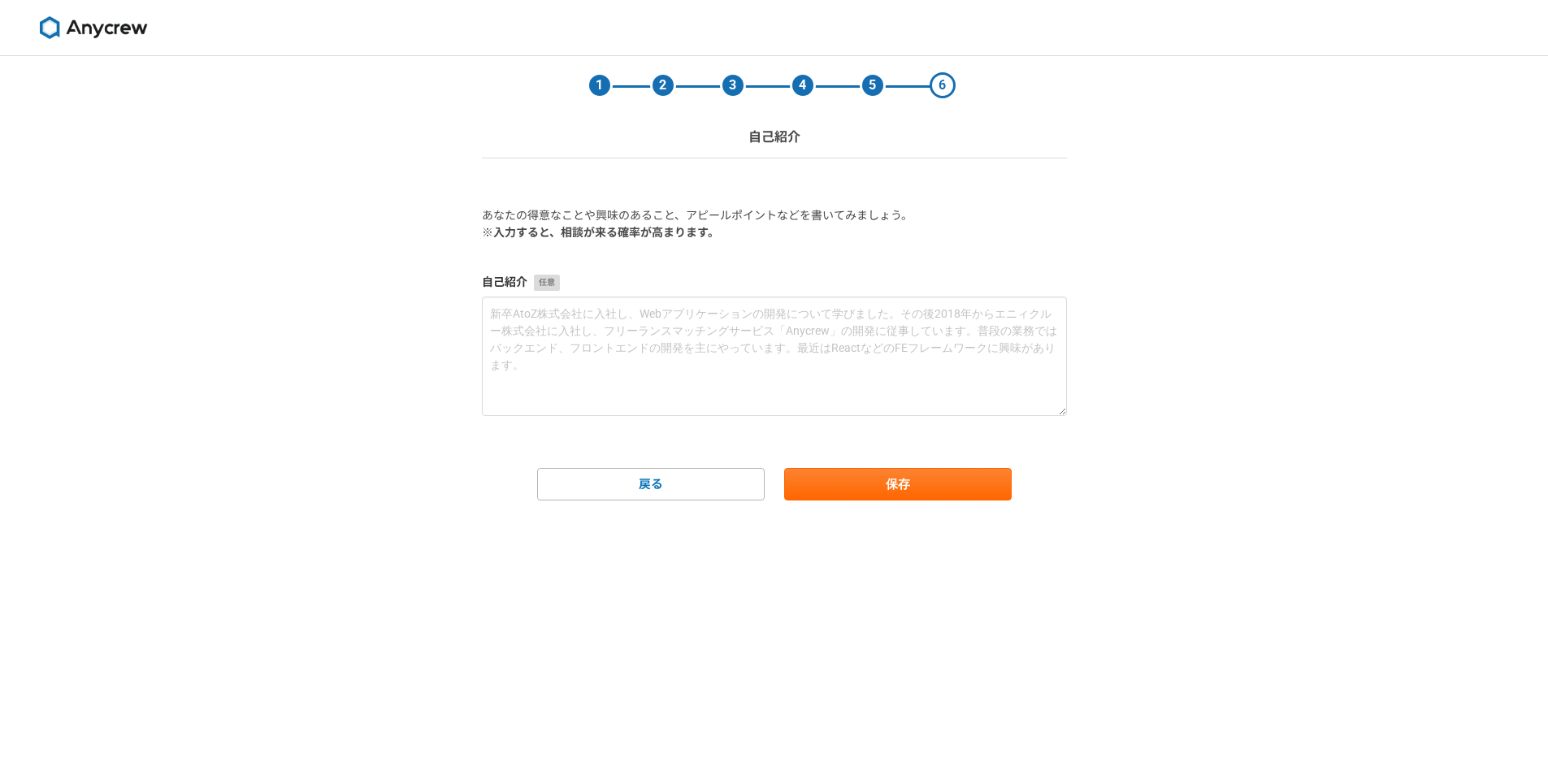
scroll to position [0, 0]
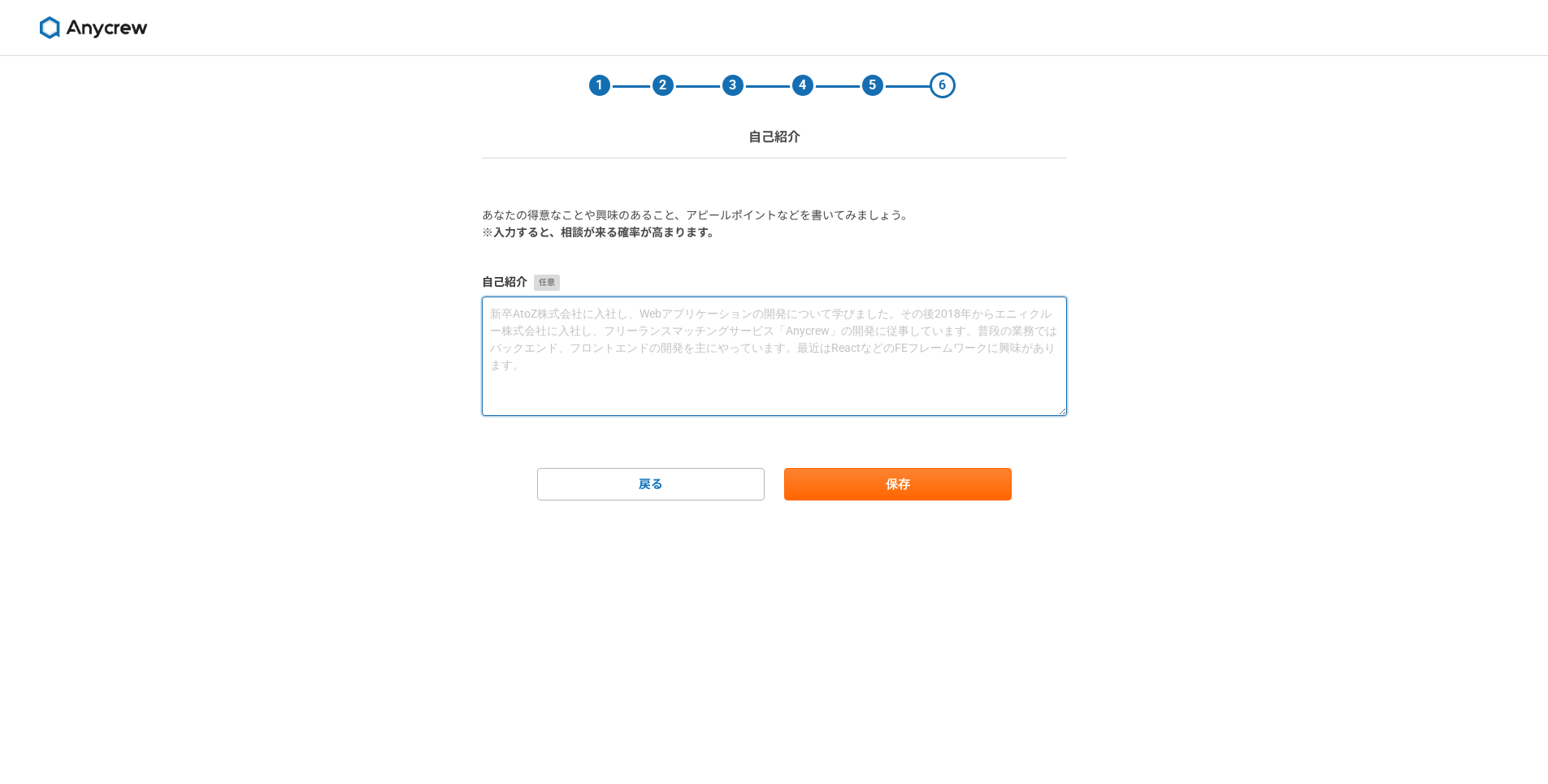
click at [659, 314] on textarea at bounding box center [774, 356] width 585 height 120
paste textarea "プロフィールをご覧いただきありがとうございます。兵庫県在住のmikuと申します。 ⁡ 現在は経理事務の仕事をしながら、これから本格的に在宅ワークに取り組んでい…"
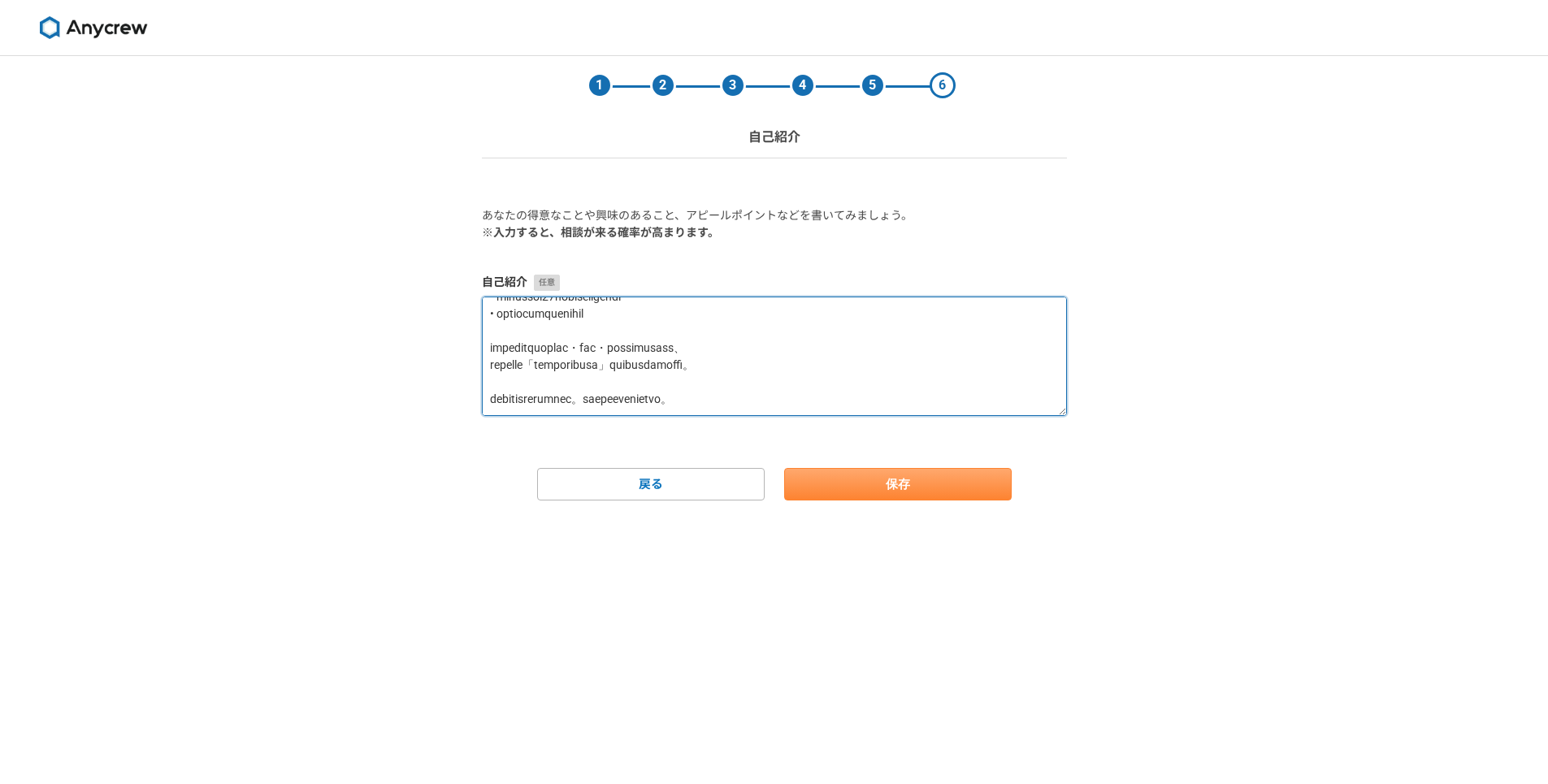
type textarea "プロフィールをご覧いただきありがとうございます。兵庫県在住のmikuと申します。 ⁡ 現在は経理事務の仕事をしながら、これから本格的に在宅ワークに取り組んでい…"
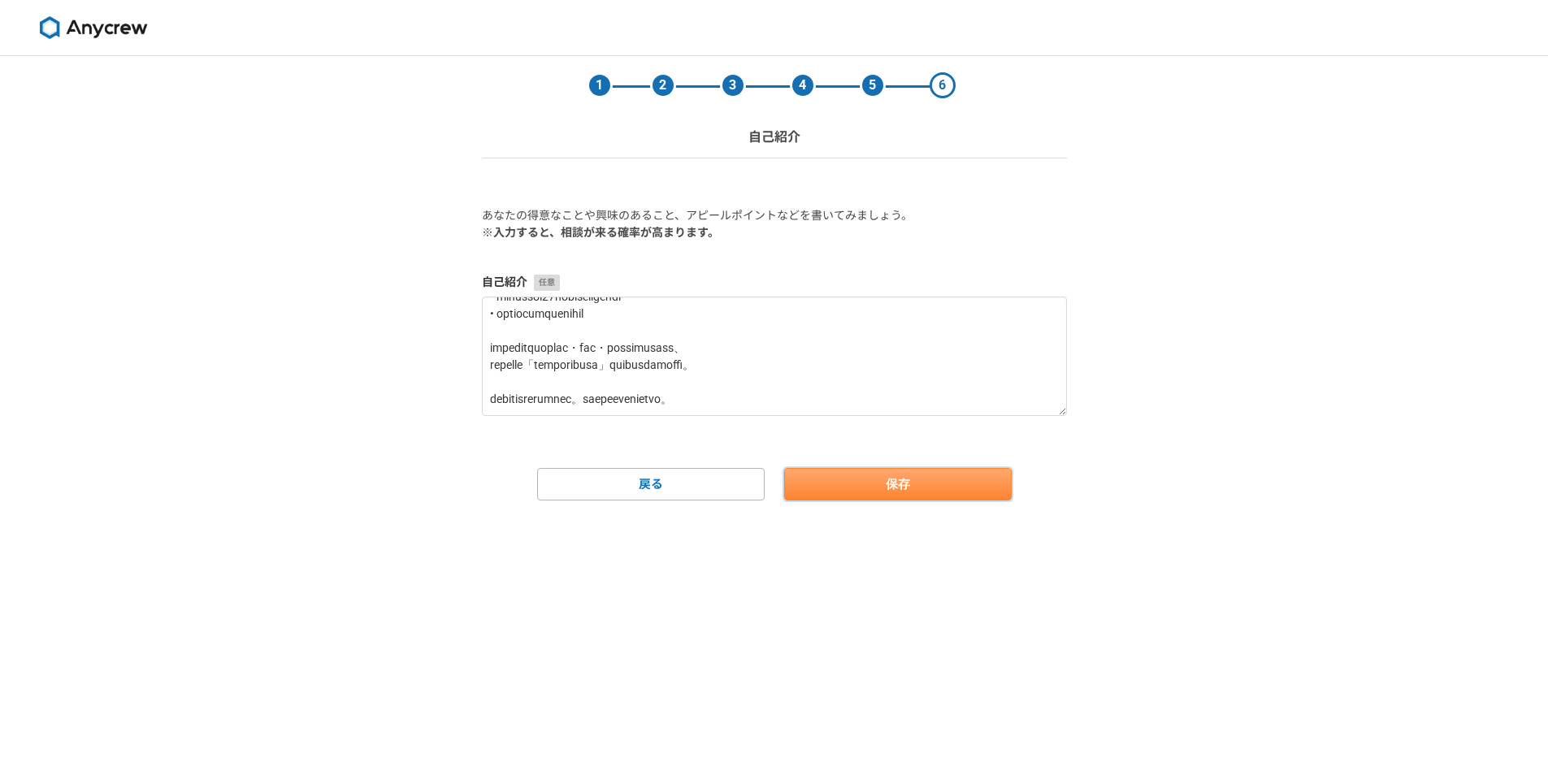
click at [883, 479] on button "保存" at bounding box center [898, 485] width 228 height 33
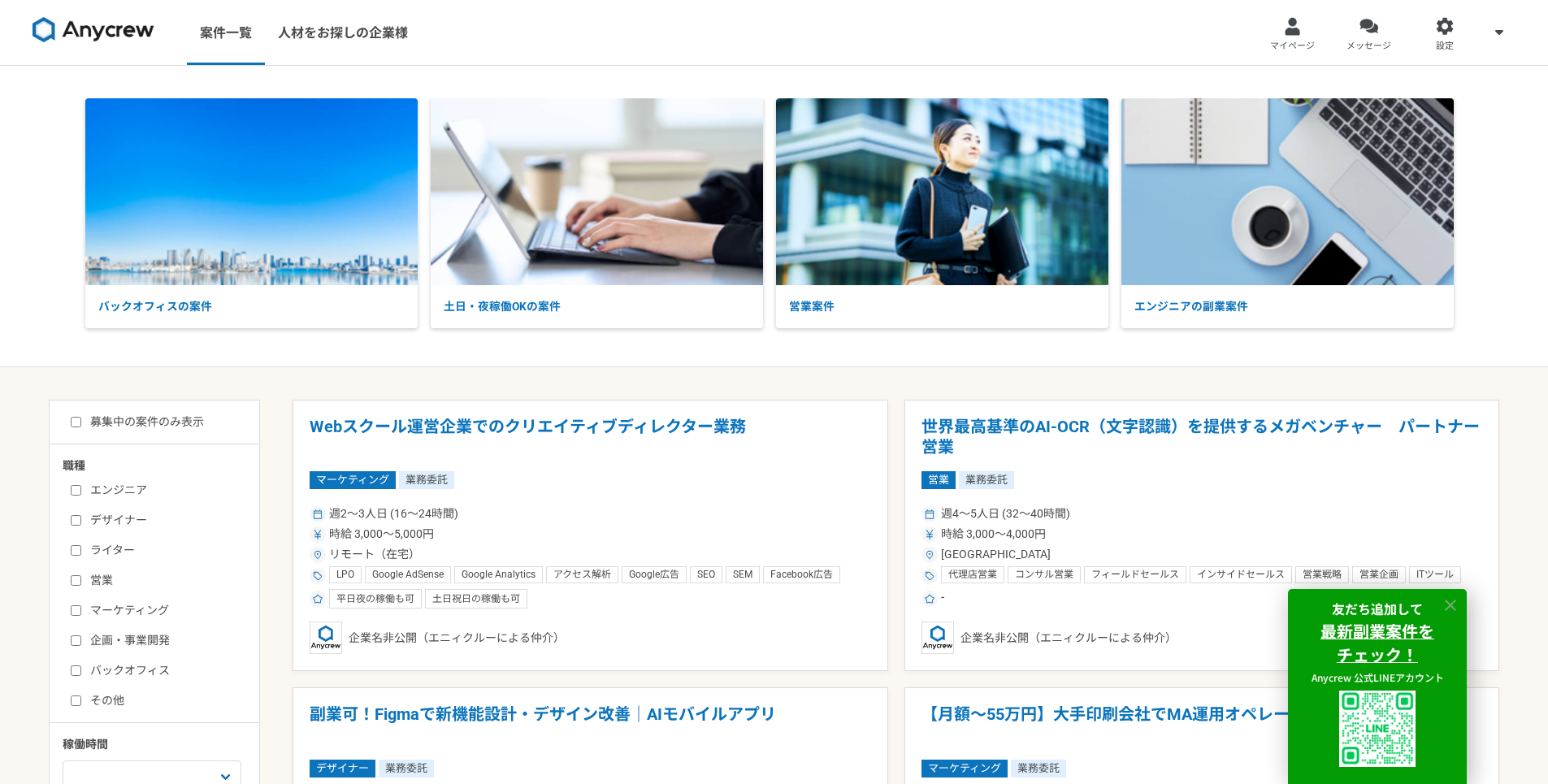
click at [1444, 598] on icon at bounding box center [1451, 605] width 19 height 19
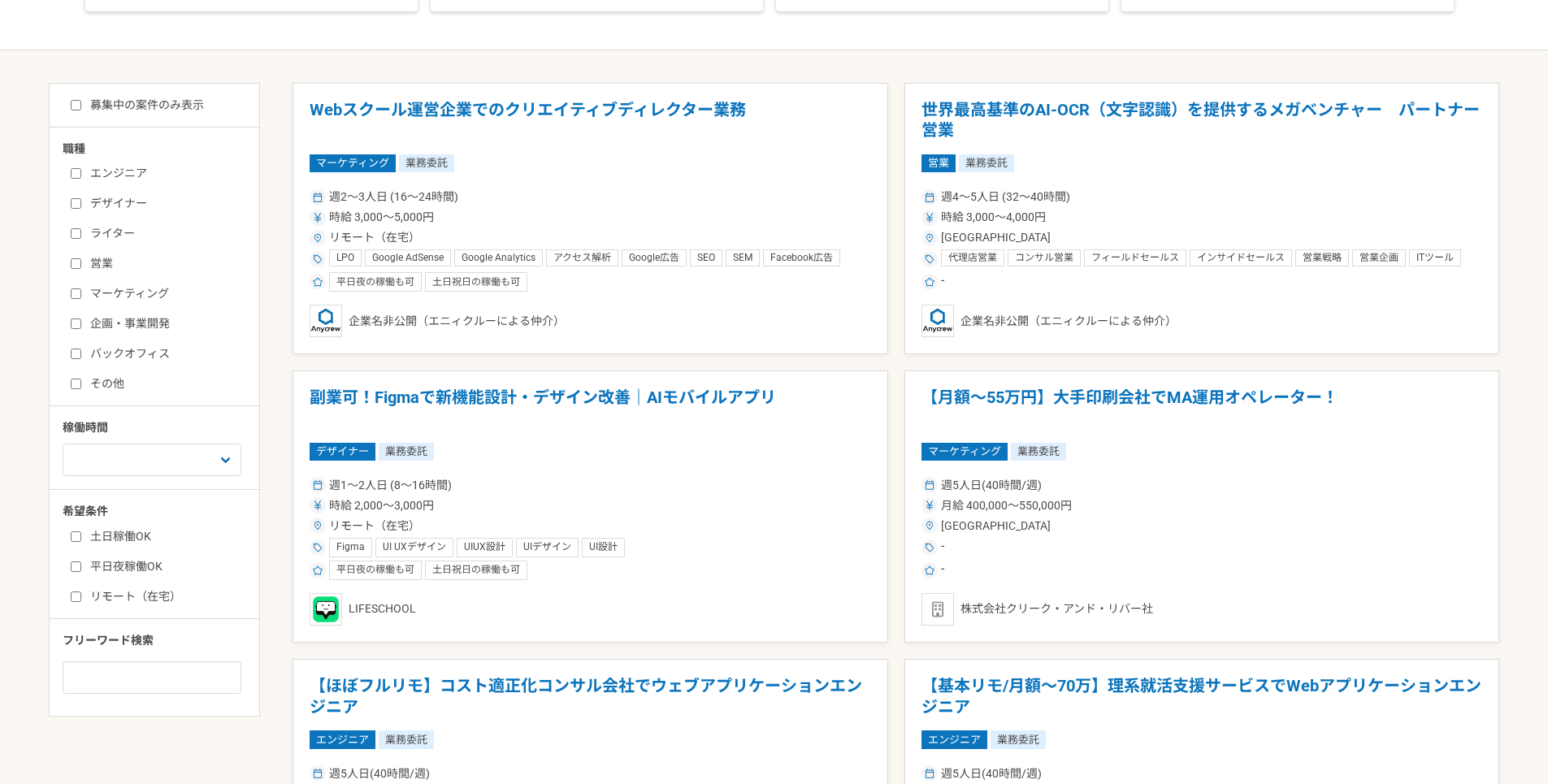
scroll to position [325, 0]
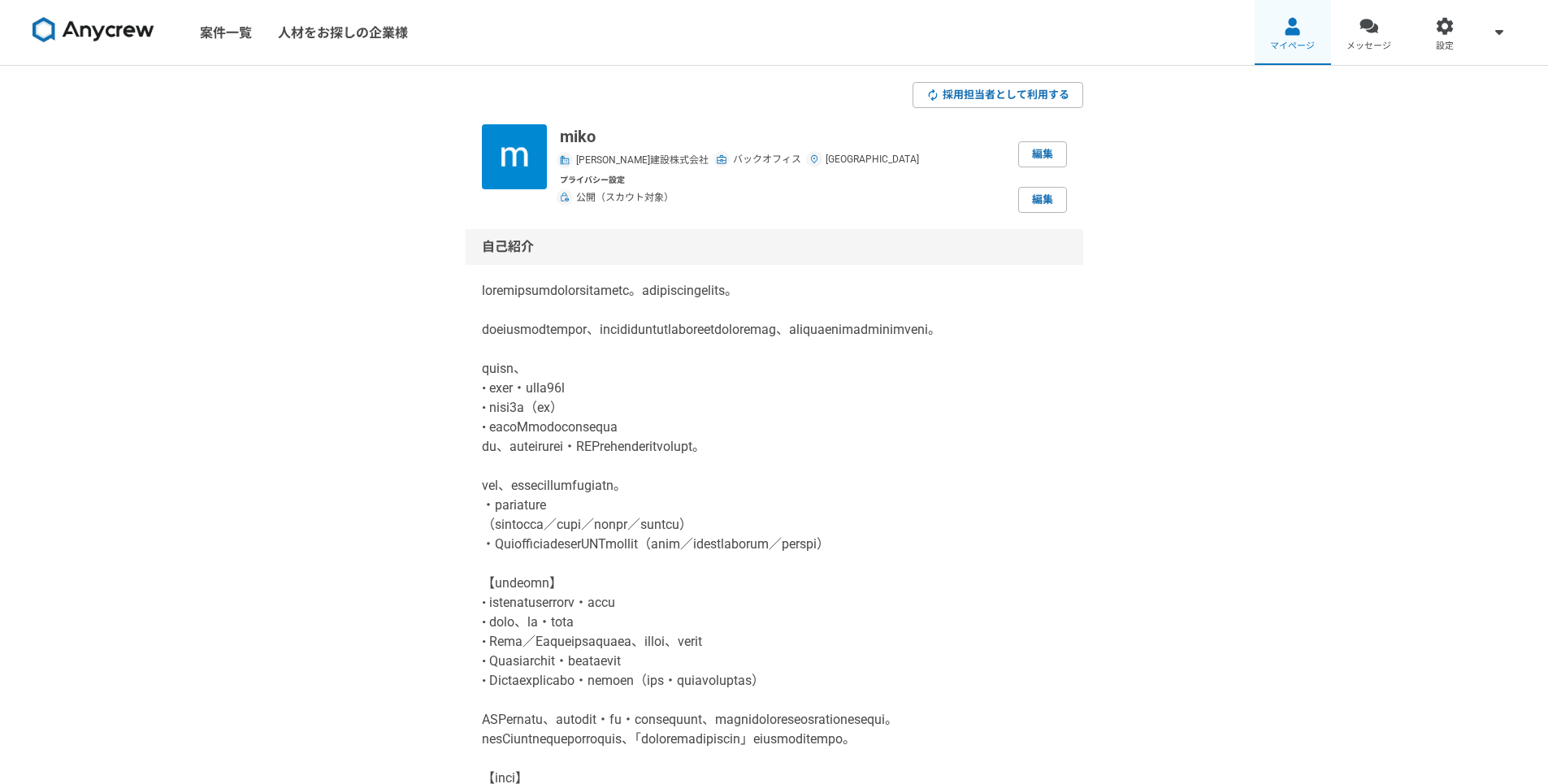
click at [1290, 32] on div at bounding box center [1293, 26] width 19 height 19
click at [239, 30] on link "案件一覧" at bounding box center [226, 33] width 78 height 65
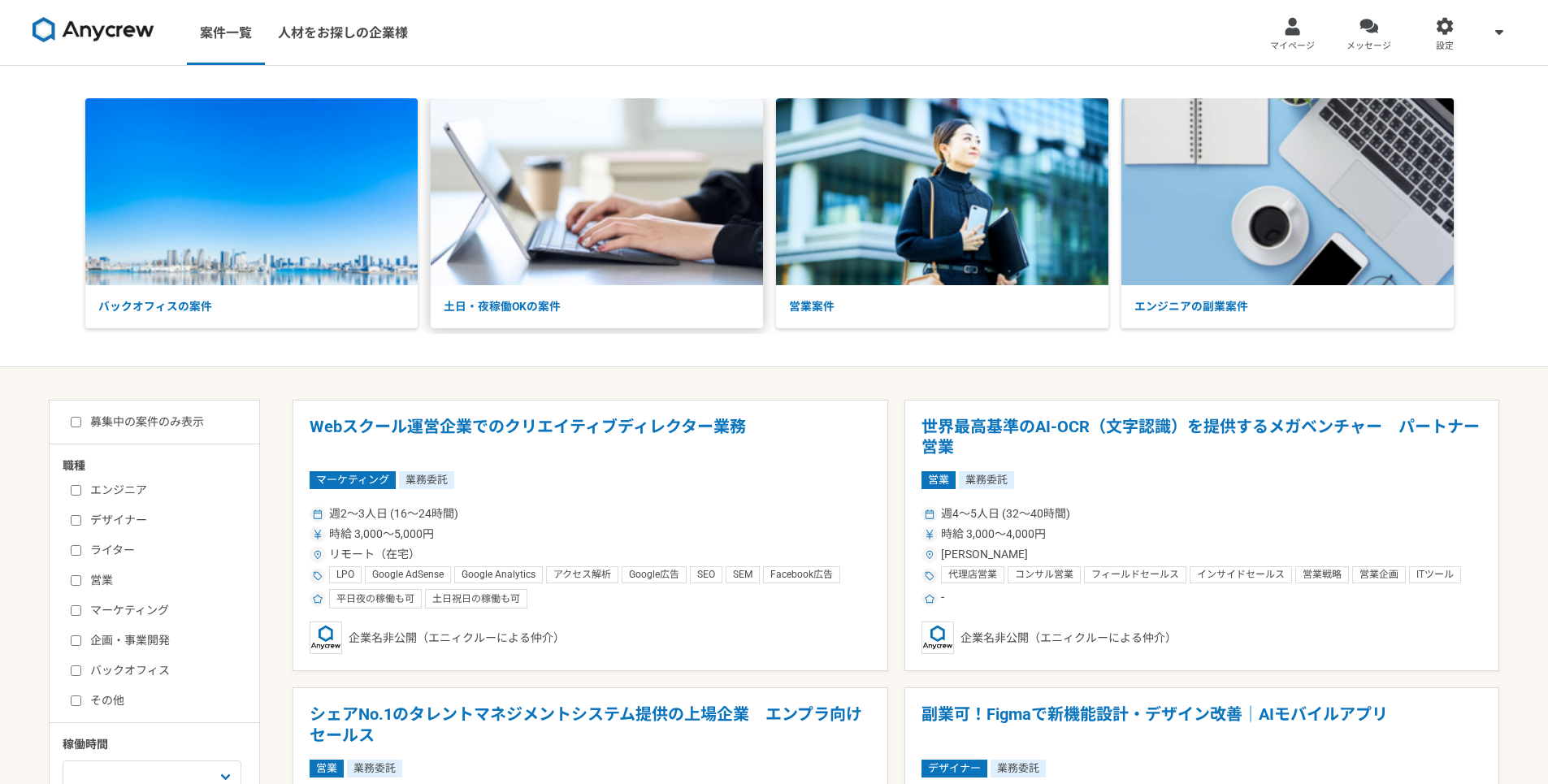
click at [514, 203] on img at bounding box center [597, 192] width 333 height 187
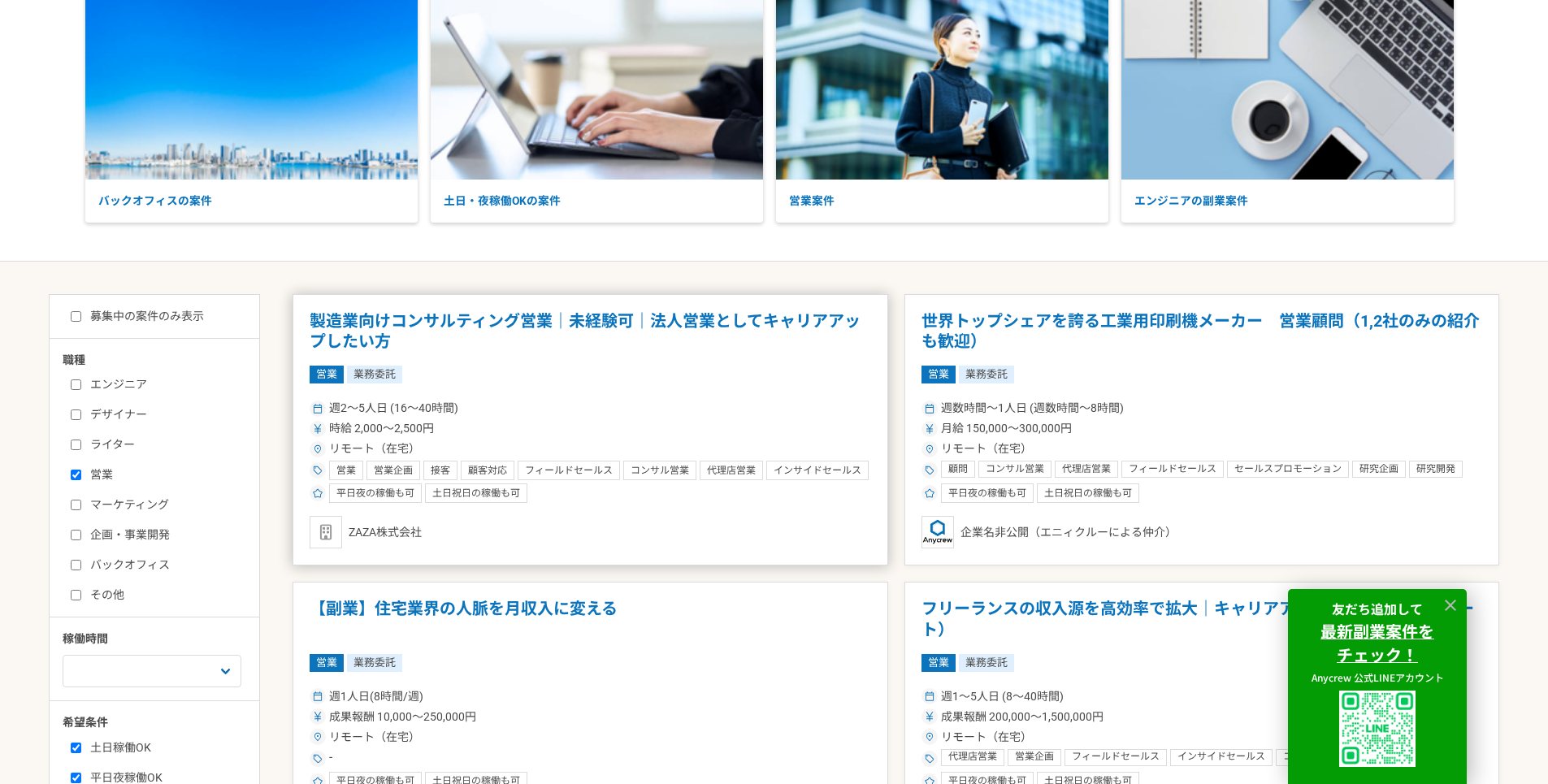
scroll to position [325, 0]
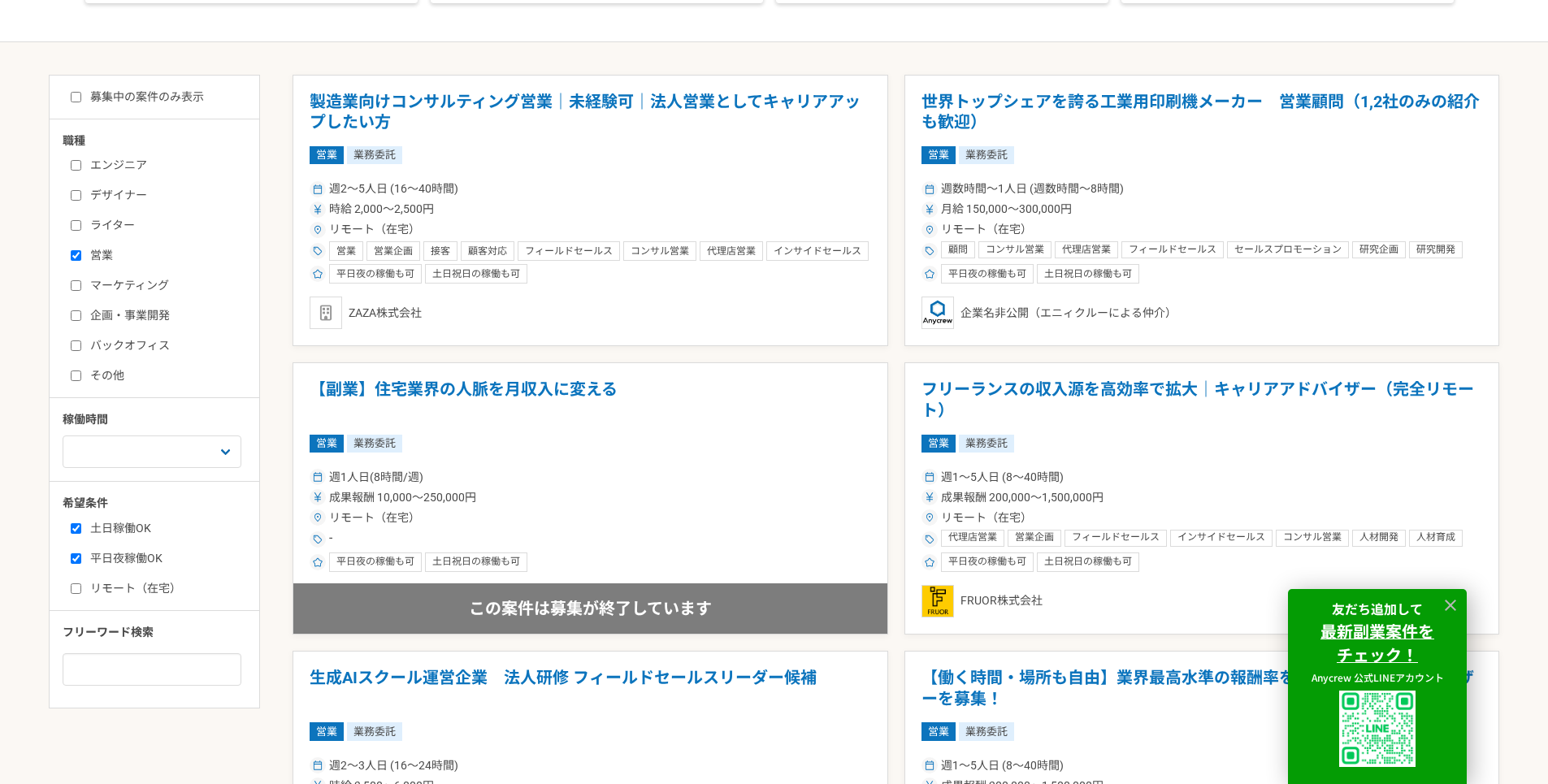
click at [76, 343] on input "バックオフィス" at bounding box center [76, 346] width 11 height 11
checkbox input "true"
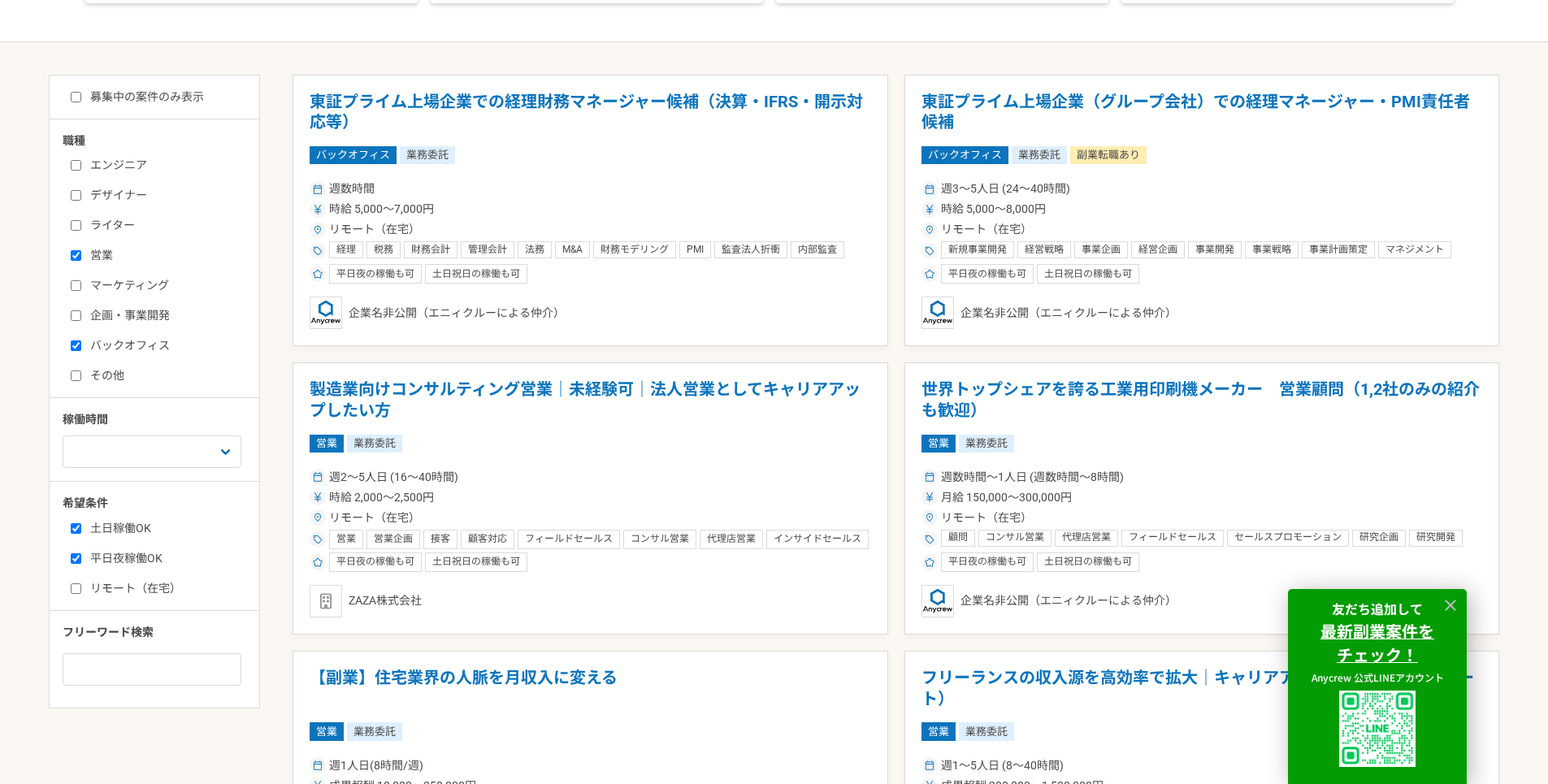
click at [72, 257] on input "営業" at bounding box center [76, 255] width 11 height 11
checkbox input "false"
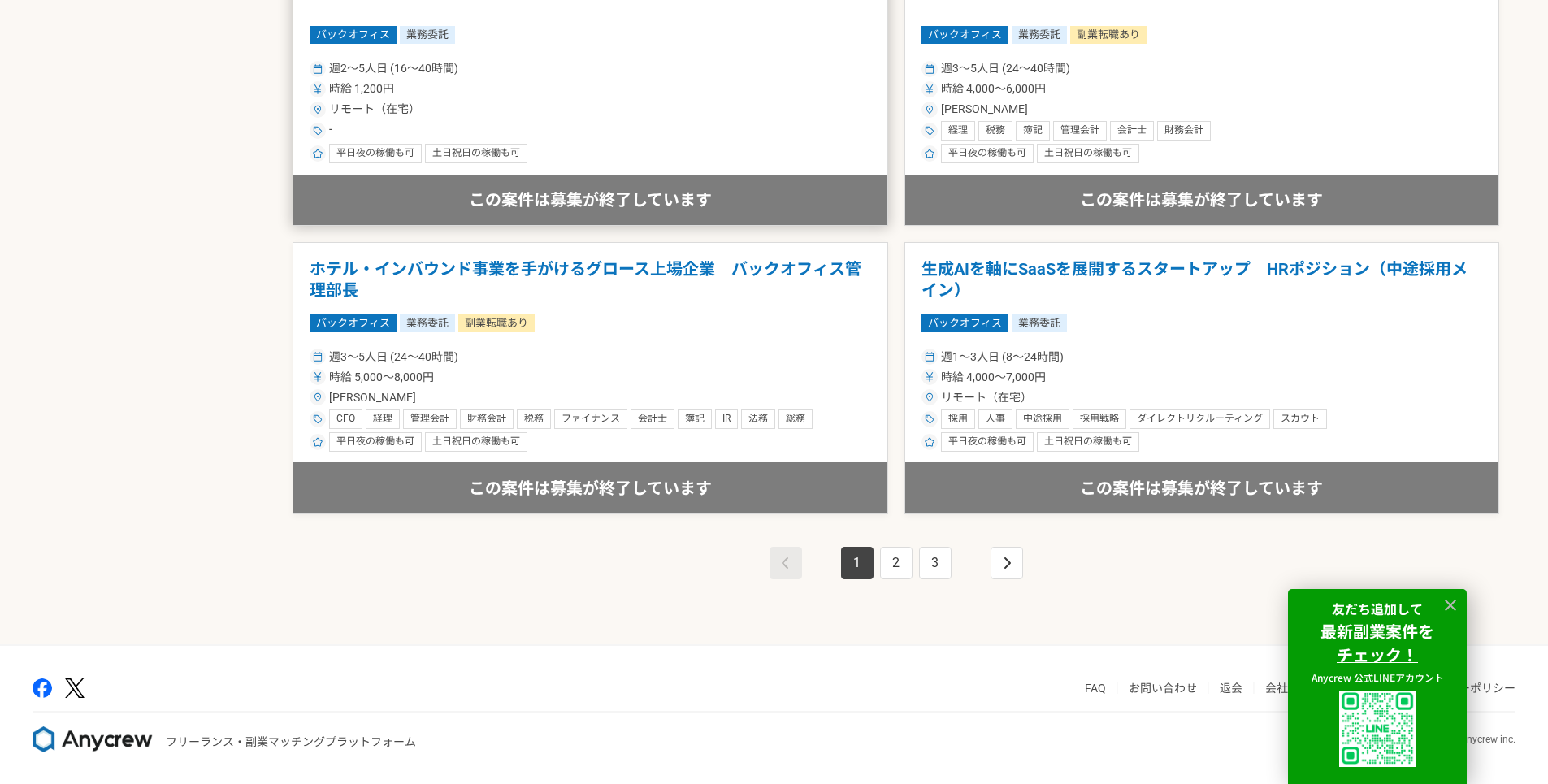
scroll to position [2752, 0]
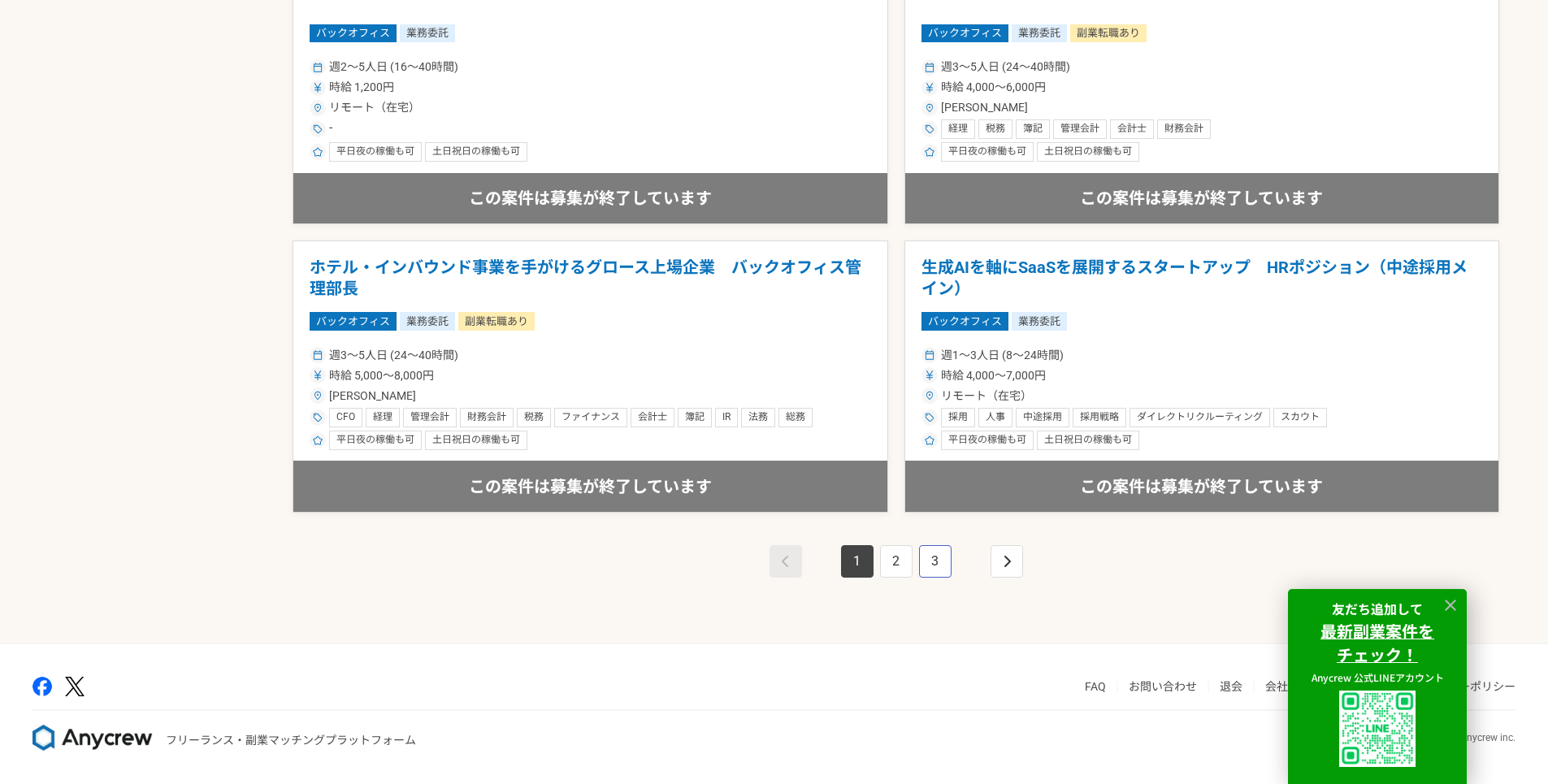
click at [940, 557] on link "3" at bounding box center [935, 561] width 33 height 33
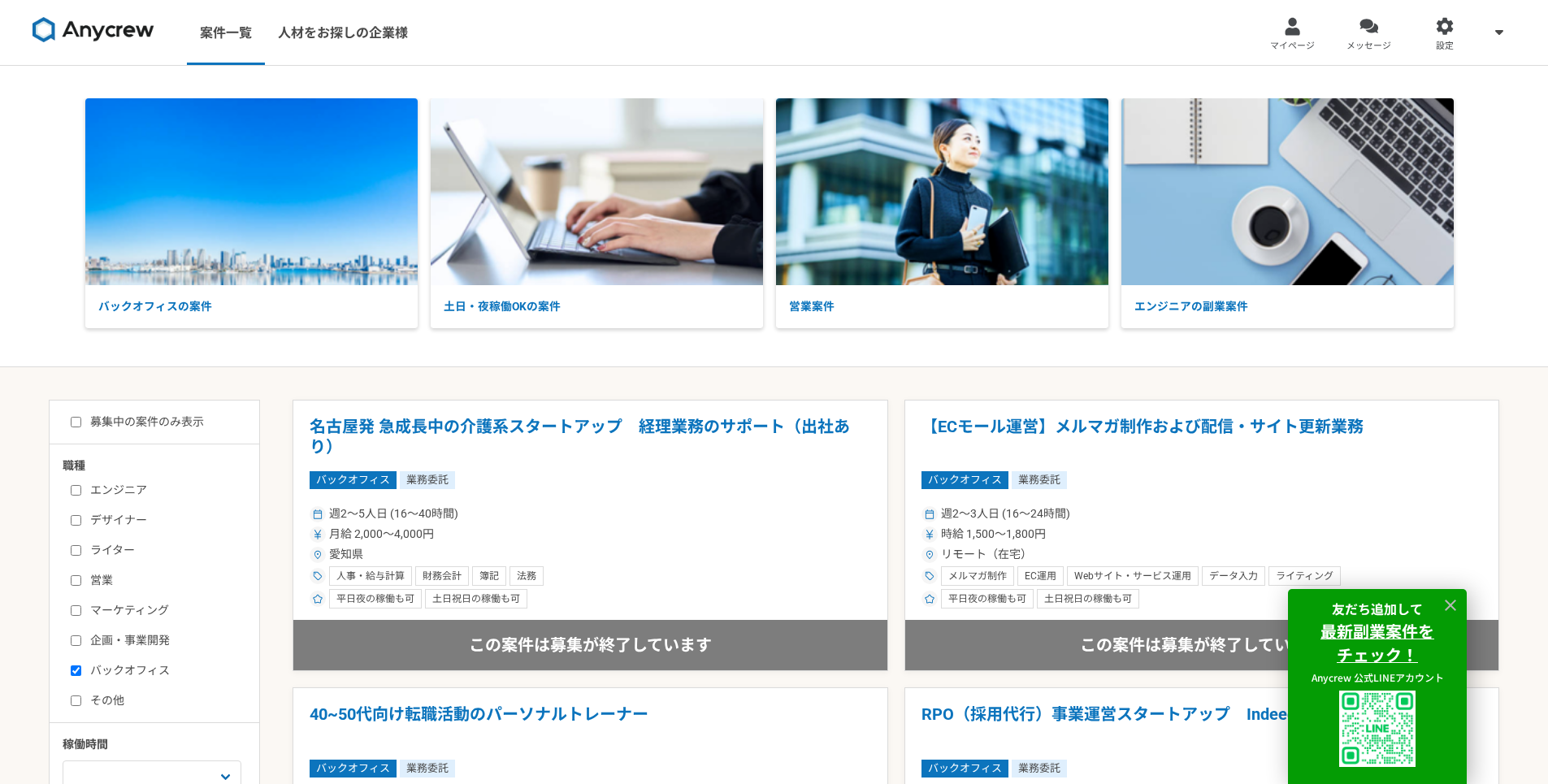
click at [76, 422] on input "募集中の案件のみ表示" at bounding box center [76, 422] width 11 height 11
checkbox input "true"
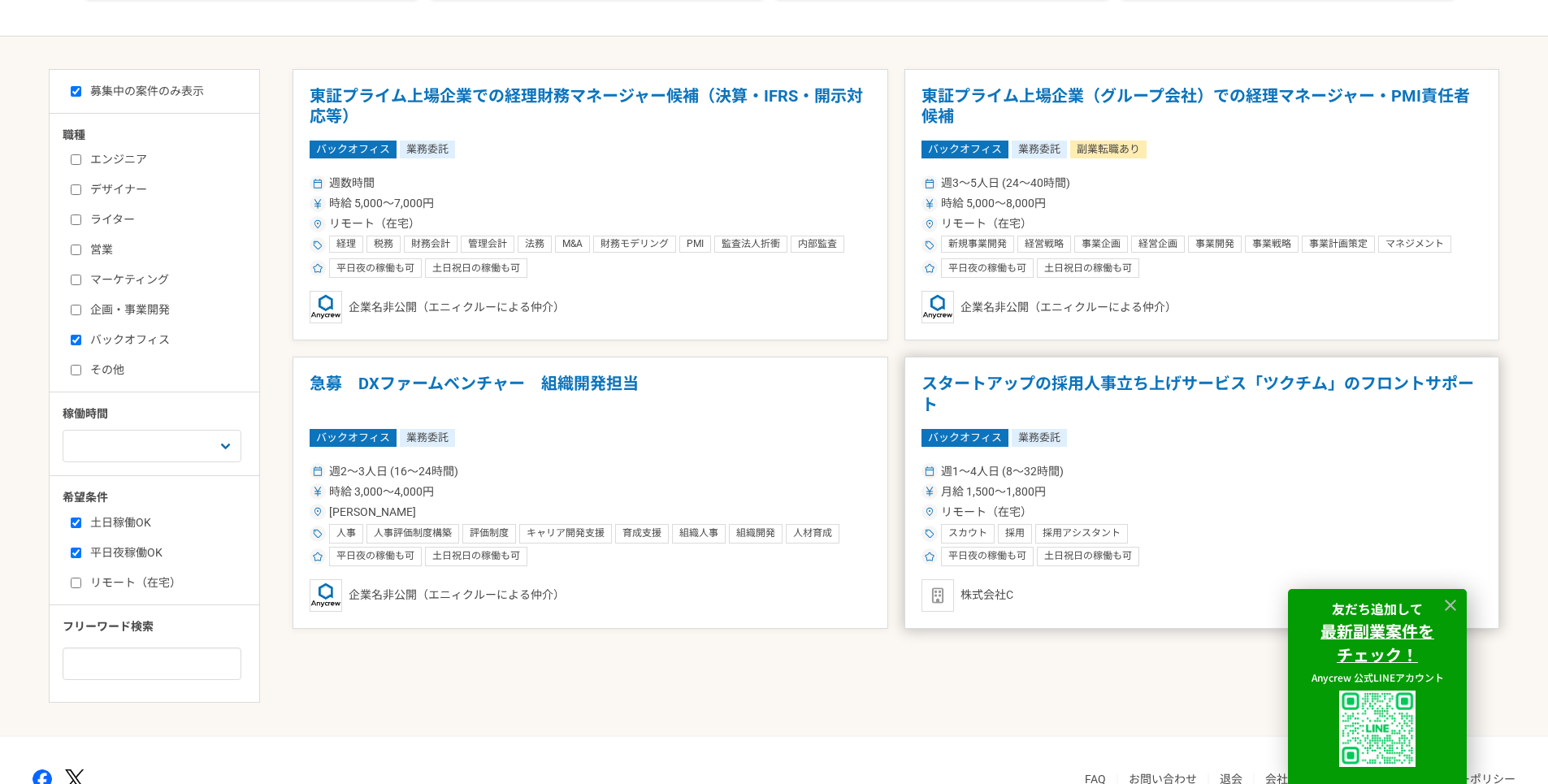
scroll to position [407, 0]
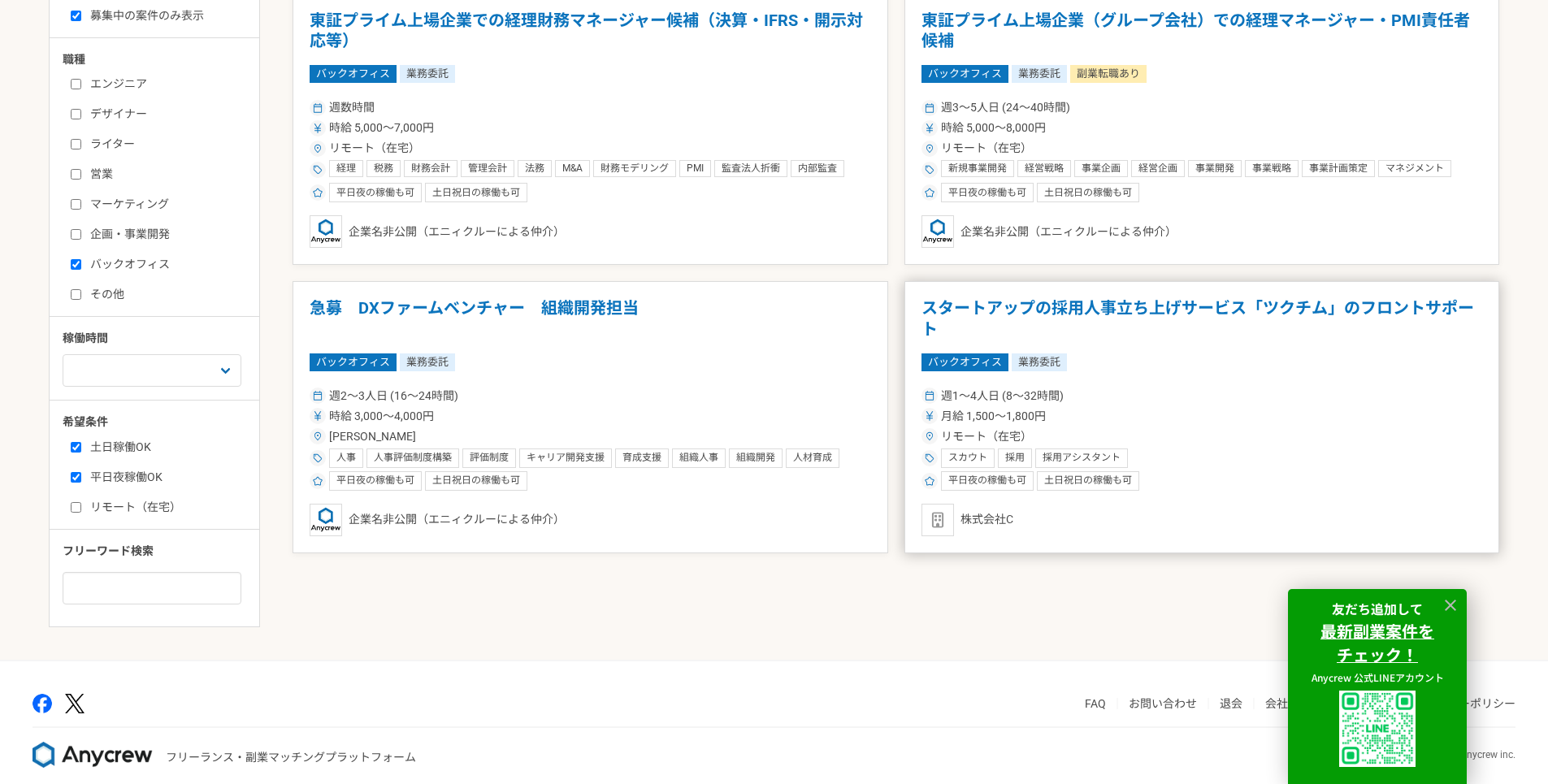
click at [1213, 310] on h1 "スタートアップの採用人事立ち上げサービス「ツクチム」のフロントサポート" at bounding box center [1202, 319] width 561 height 41
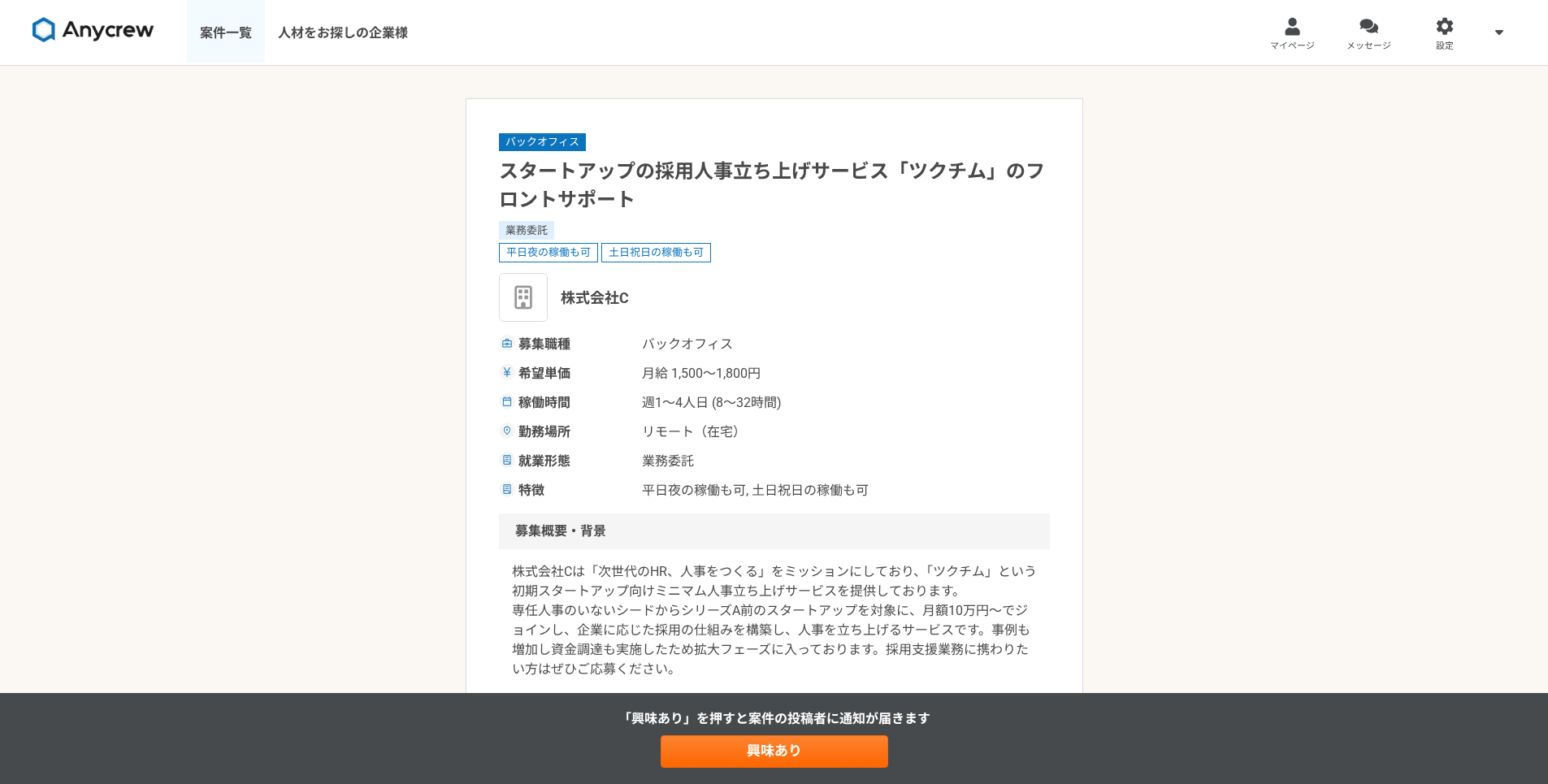
click at [208, 25] on link "案件一覧" at bounding box center [226, 33] width 78 height 65
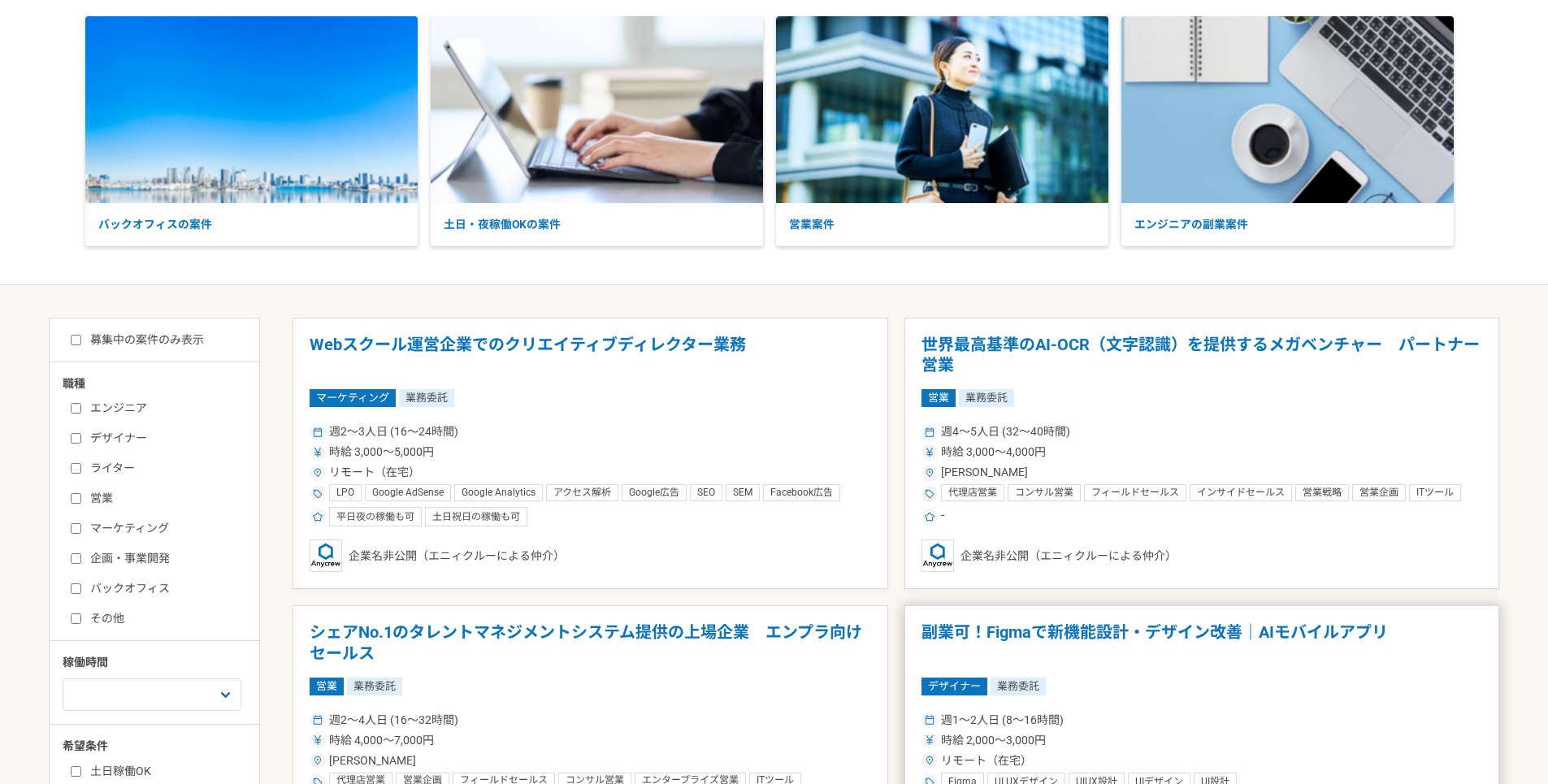
scroll to position [81, 0]
click at [76, 343] on input "募集中の案件のみ表示" at bounding box center [76, 341] width 11 height 11
checkbox input "true"
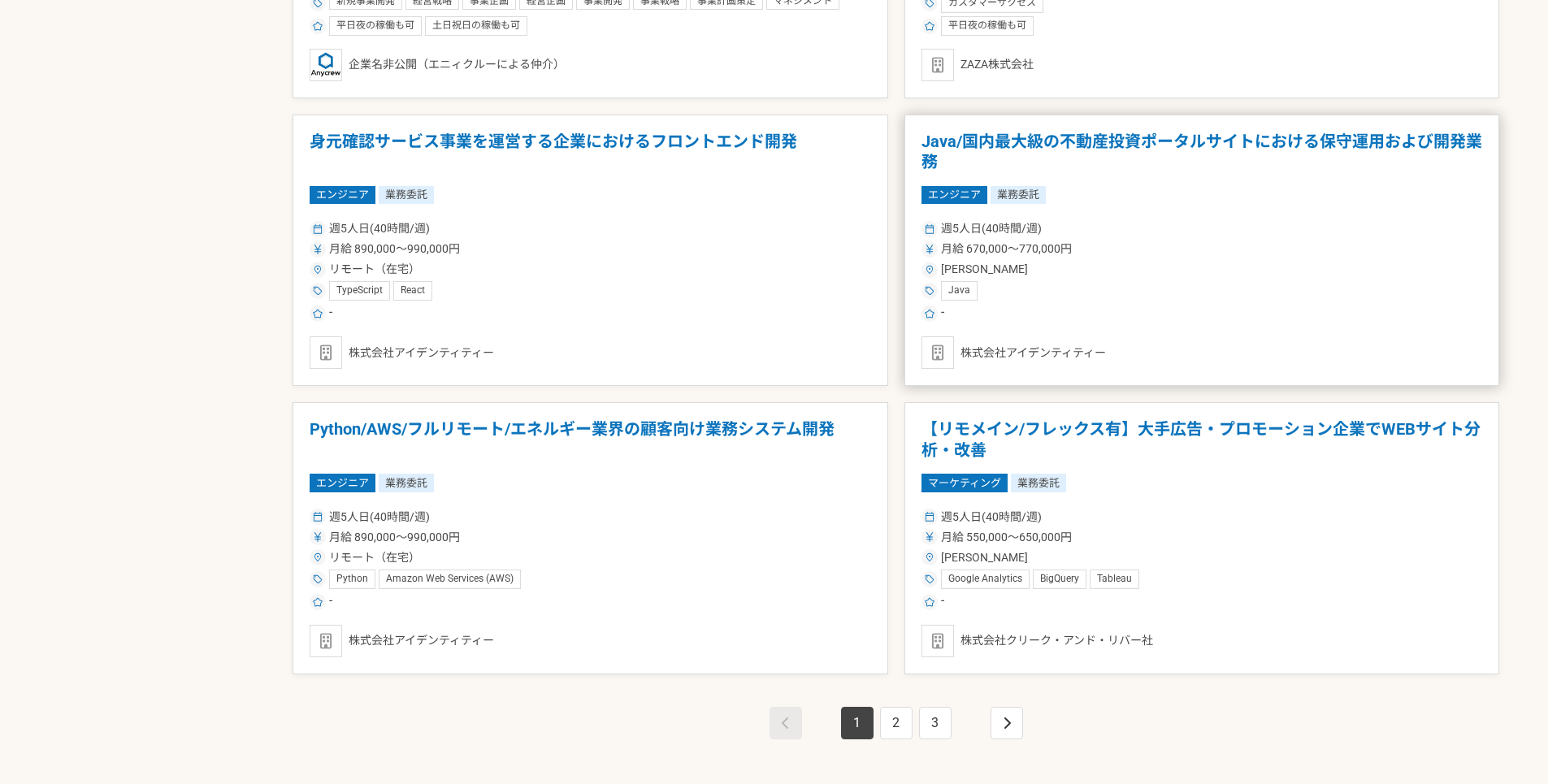
scroll to position [2600, 0]
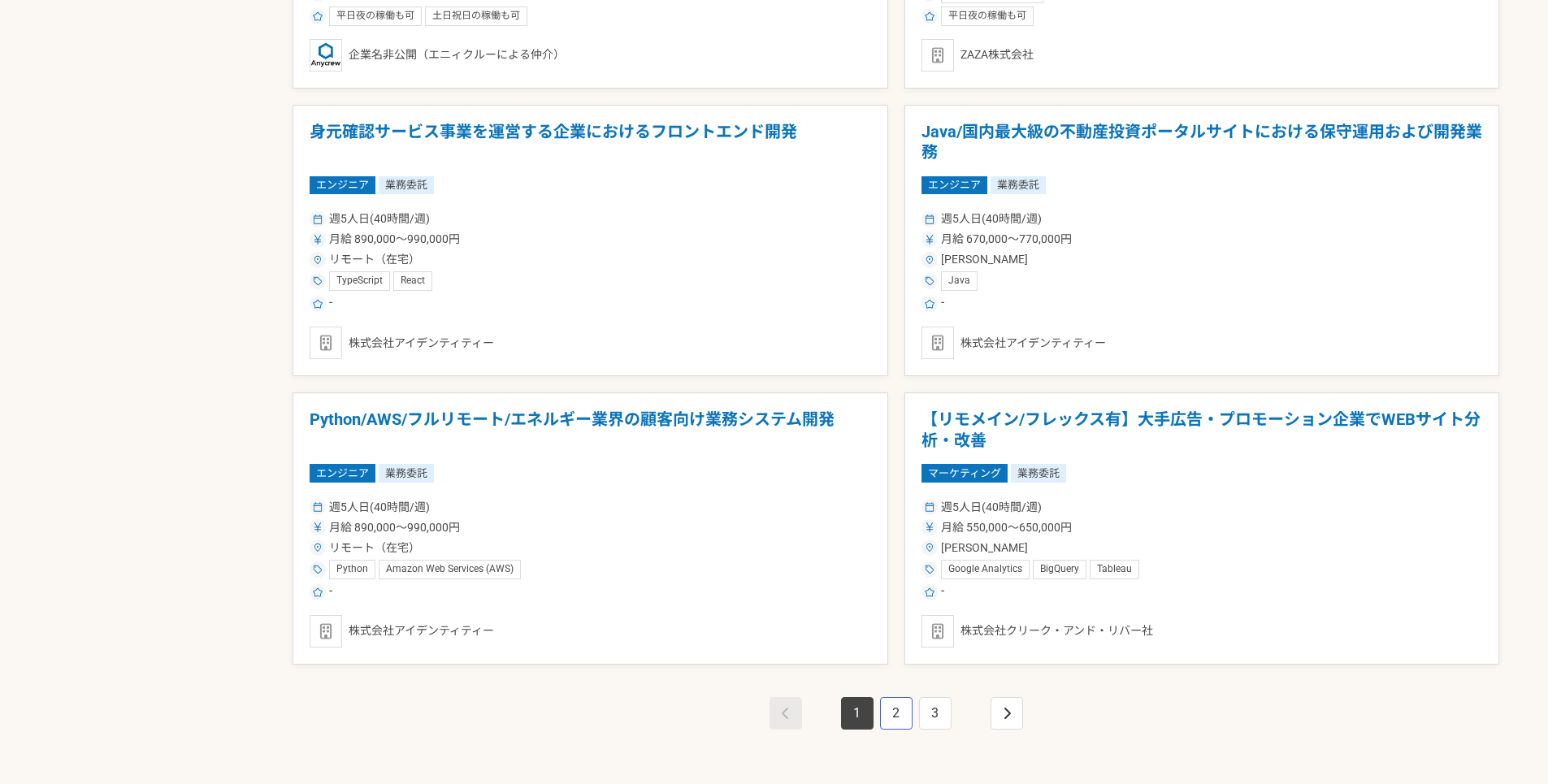
click at [897, 703] on link "2" at bounding box center [896, 713] width 33 height 33
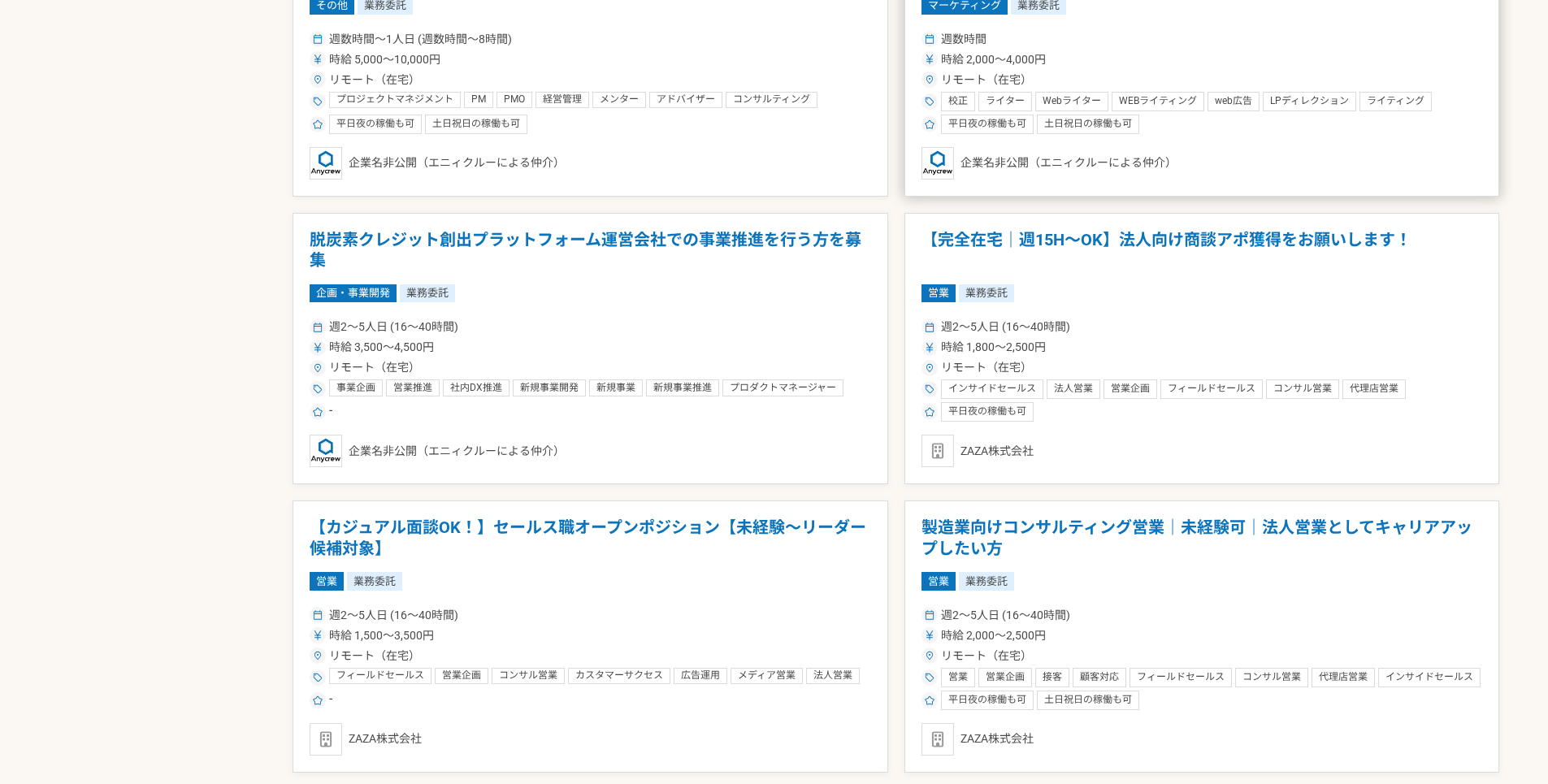
scroll to position [731, 0]
